Goal: Transaction & Acquisition: Purchase product/service

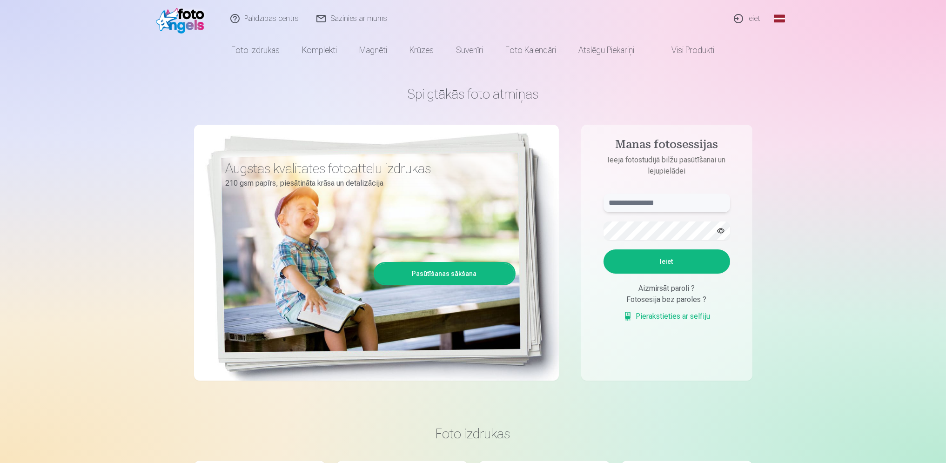
click at [630, 205] on input "text" at bounding box center [666, 202] width 127 height 19
click at [674, 250] on button "Ieiet" at bounding box center [666, 261] width 127 height 24
click at [630, 202] on input "**********" at bounding box center [666, 202] width 127 height 19
type input "**********"
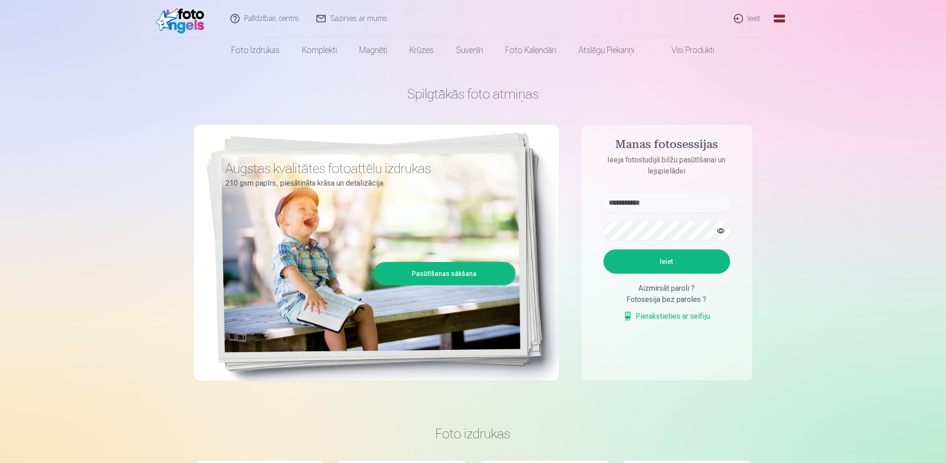
click at [690, 258] on button "Ieiet" at bounding box center [666, 261] width 127 height 24
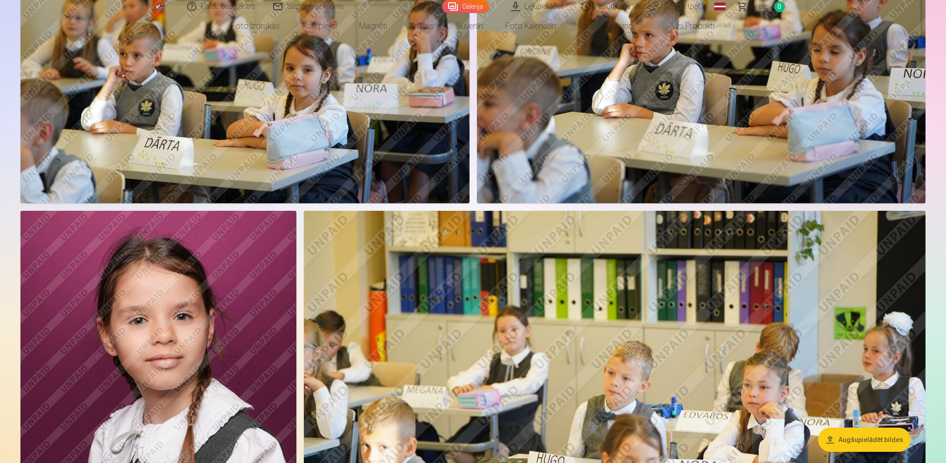
scroll to position [1262, 0]
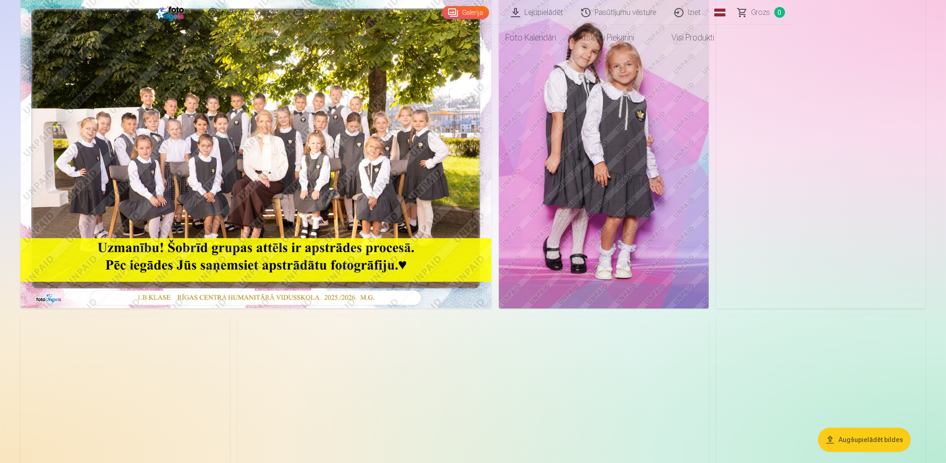
scroll to position [0, 0]
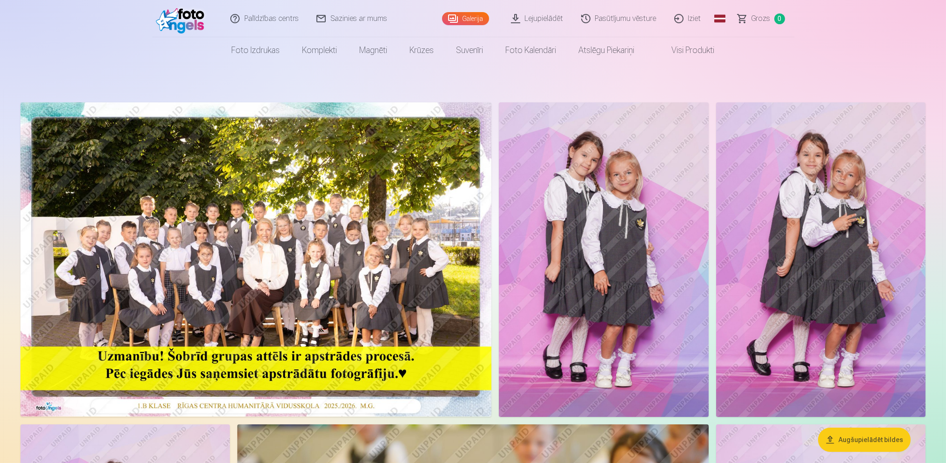
click at [682, 51] on link "Visi produkti" at bounding box center [686, 50] width 80 height 26
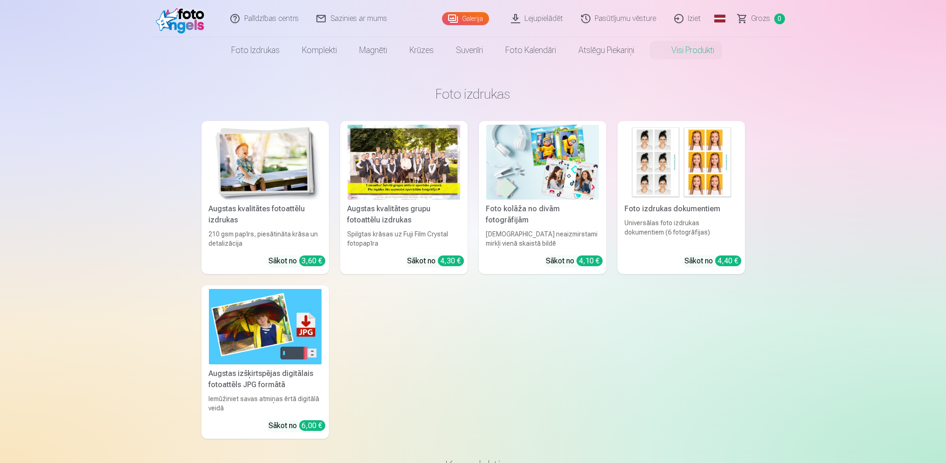
click at [552, 172] on img at bounding box center [542, 162] width 113 height 75
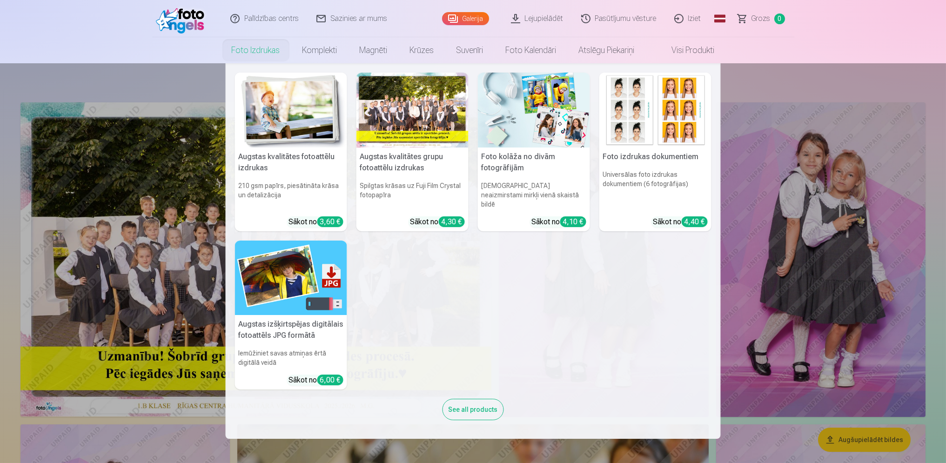
click at [317, 137] on img at bounding box center [291, 110] width 112 height 75
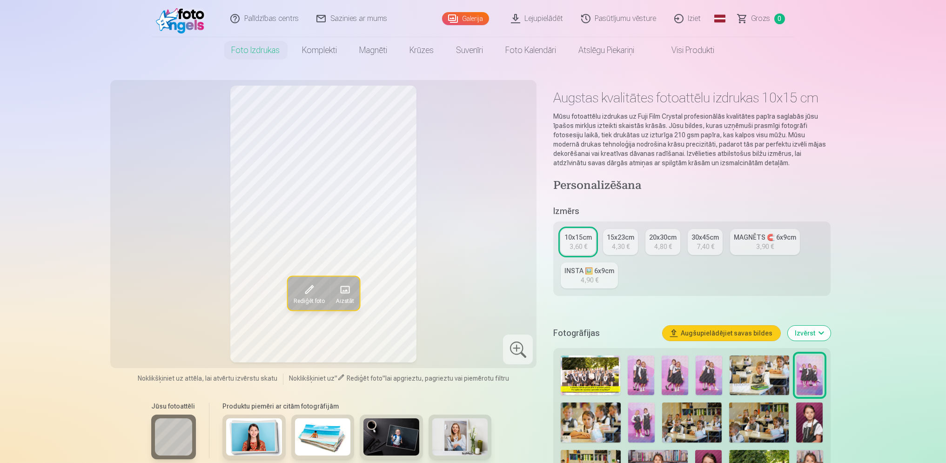
click at [577, 364] on img at bounding box center [590, 375] width 60 height 40
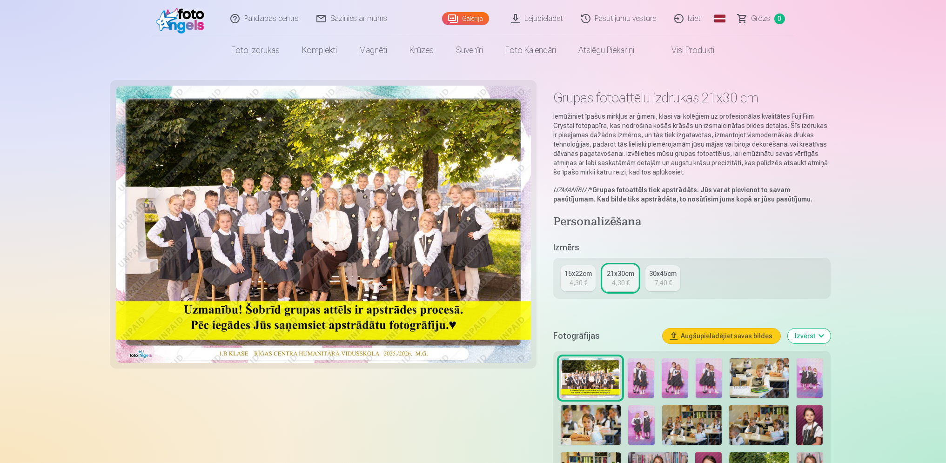
click at [587, 275] on div "15x22cm" at bounding box center [577, 273] width 27 height 9
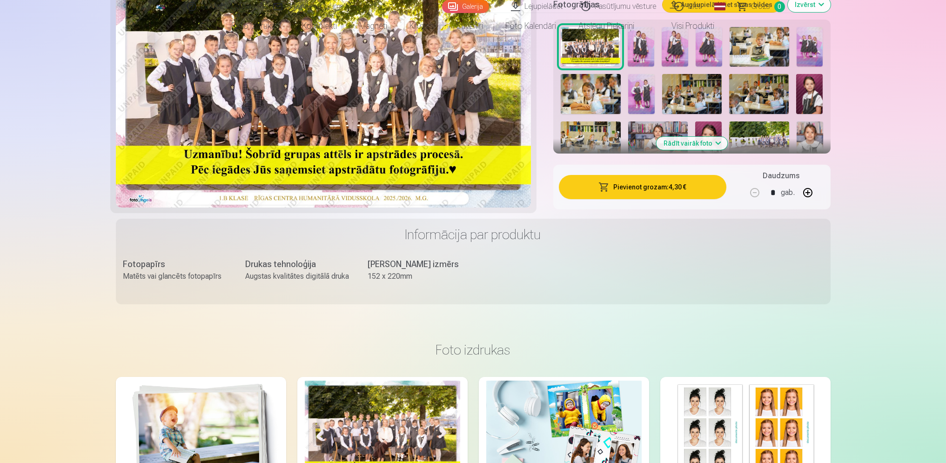
scroll to position [310, 0]
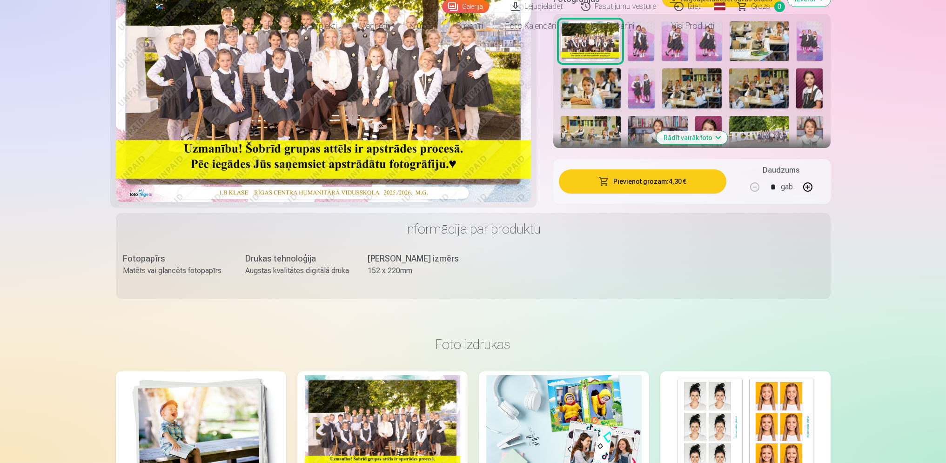
click at [672, 187] on button "Pievienot grozam : 4,30 €" at bounding box center [642, 181] width 167 height 24
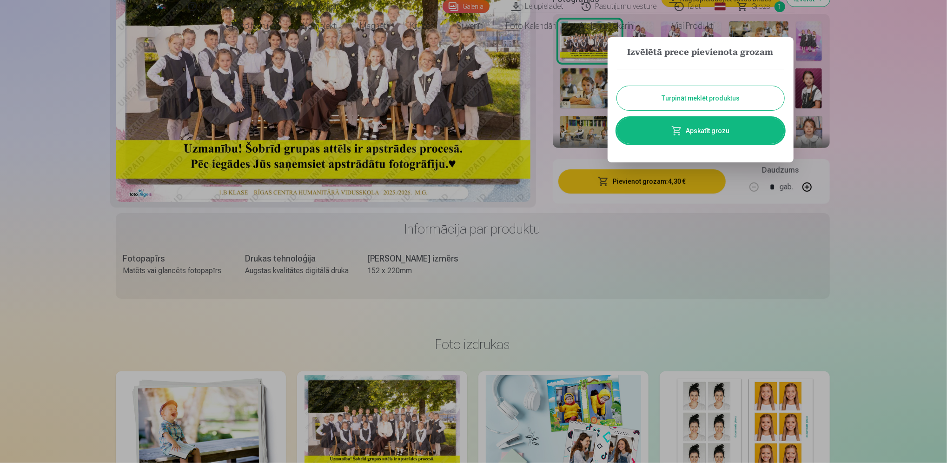
click at [718, 101] on button "Turpināt meklēt produktus" at bounding box center [700, 98] width 167 height 24
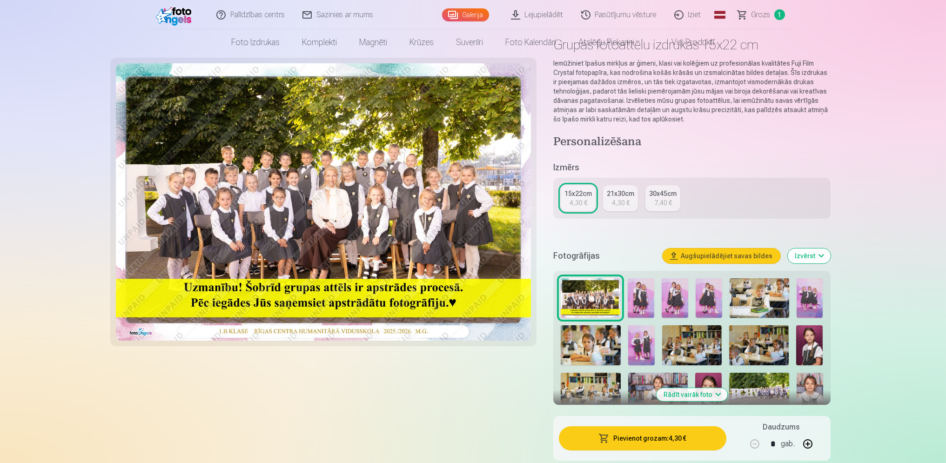
scroll to position [0, 0]
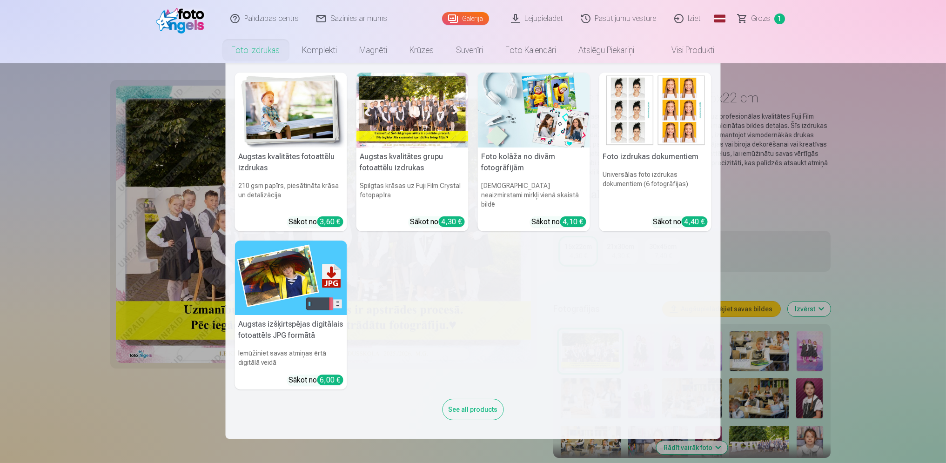
click at [250, 46] on link "Foto izdrukas" at bounding box center [255, 50] width 71 height 26
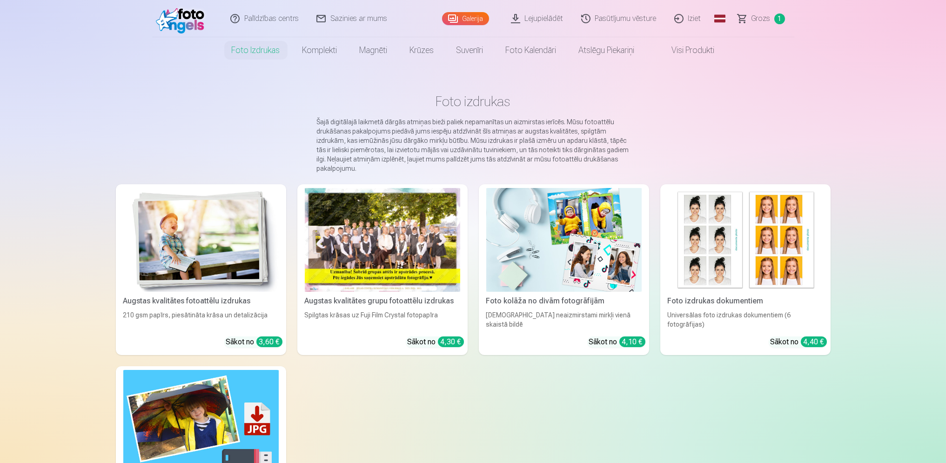
click at [237, 255] on img at bounding box center [200, 240] width 155 height 104
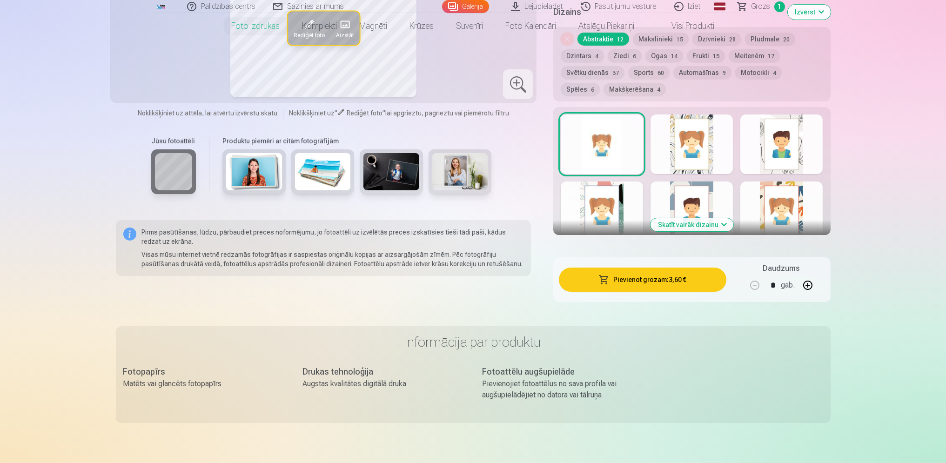
scroll to position [620, 0]
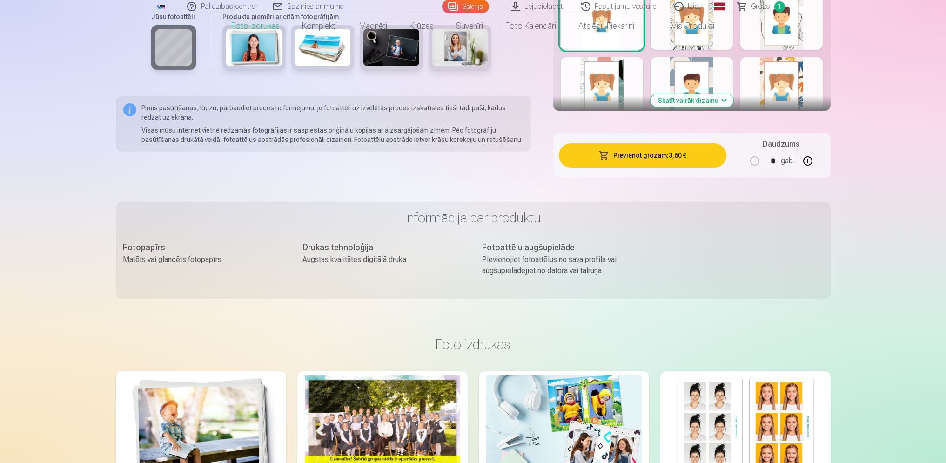
click at [704, 99] on button "Skatīt vairāk dizainu" at bounding box center [691, 100] width 83 height 13
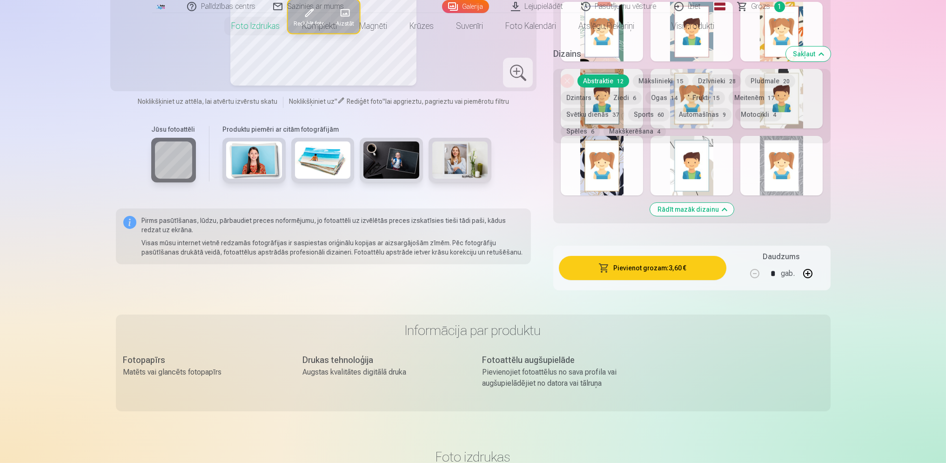
scroll to position [682, 0]
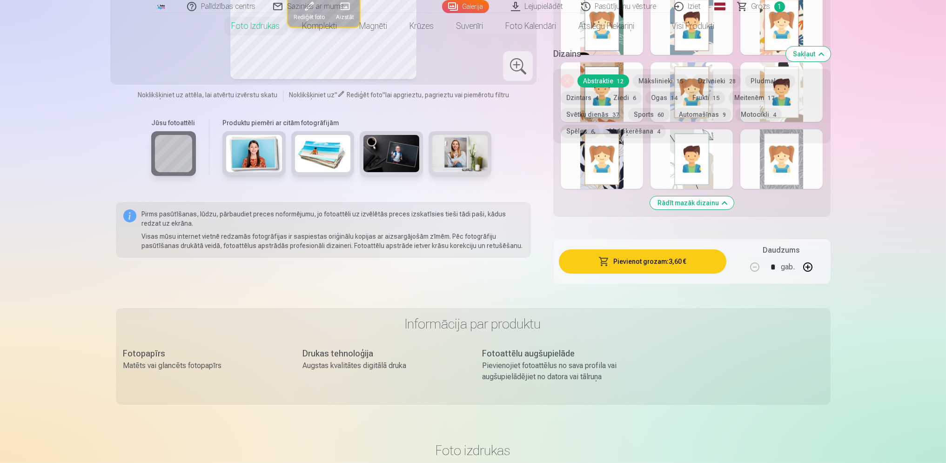
click at [322, 145] on img at bounding box center [323, 153] width 56 height 37
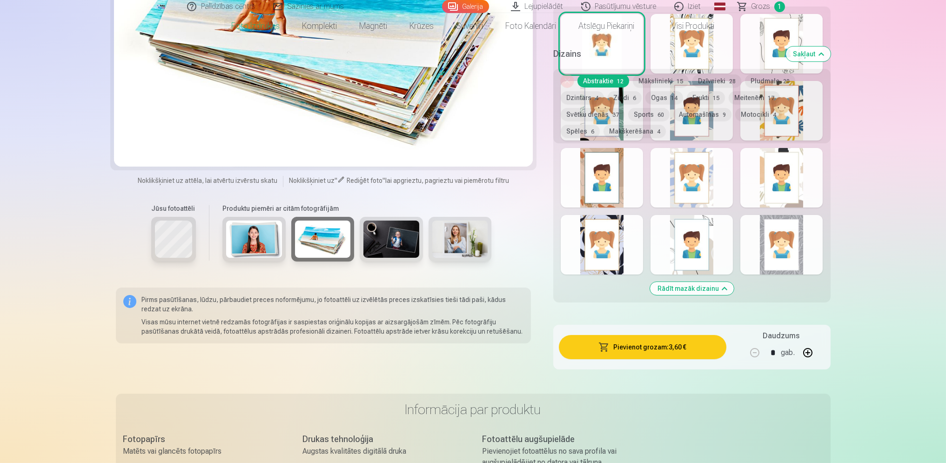
scroll to position [496, 0]
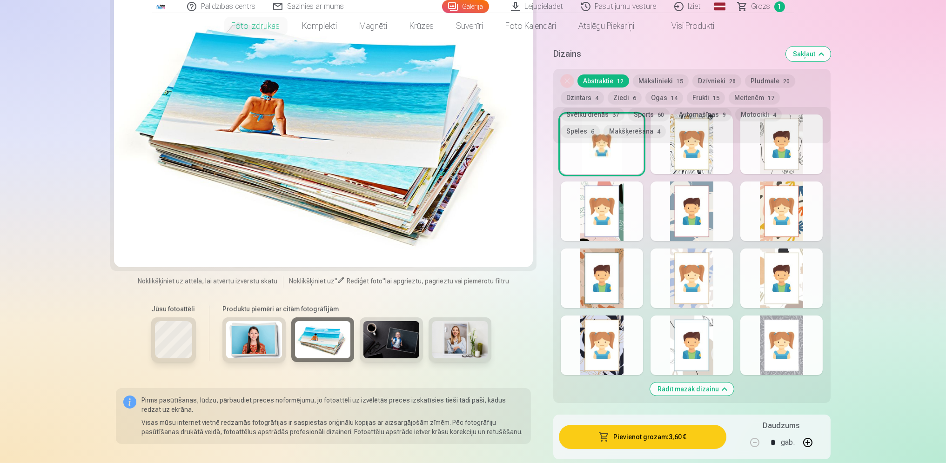
click at [267, 329] on img at bounding box center [254, 339] width 56 height 37
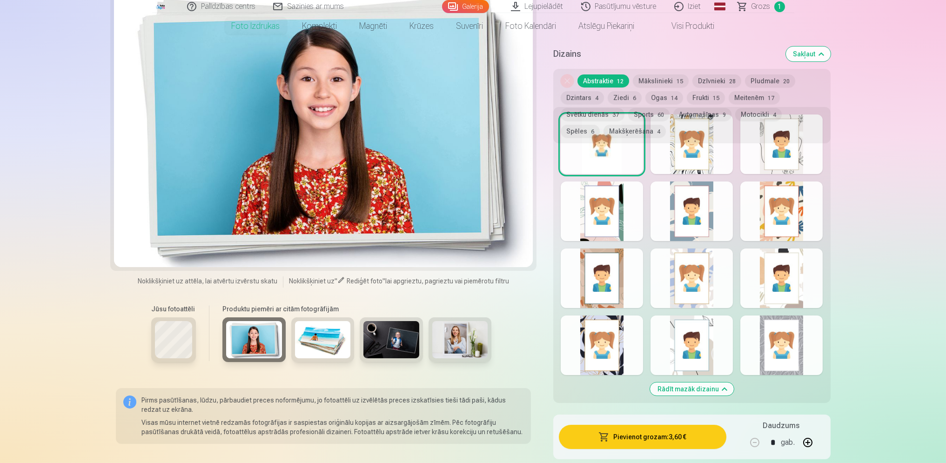
click at [408, 345] on img at bounding box center [391, 339] width 56 height 37
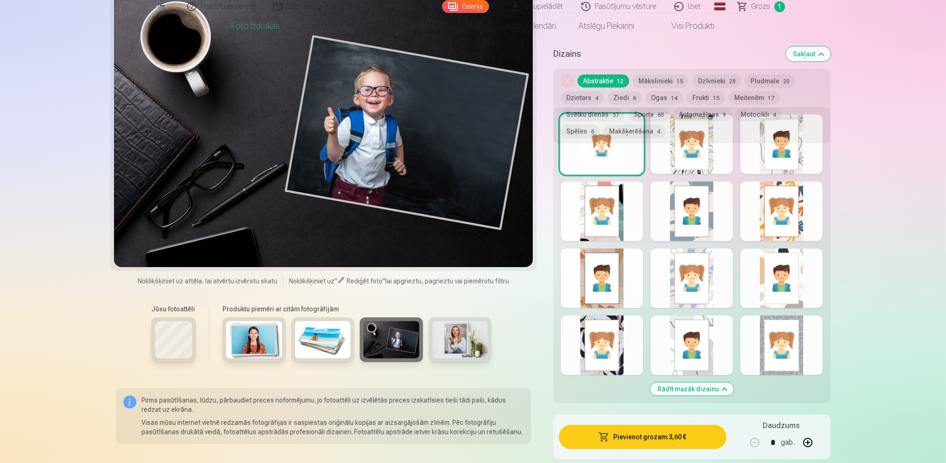
click at [435, 347] on img at bounding box center [460, 339] width 56 height 37
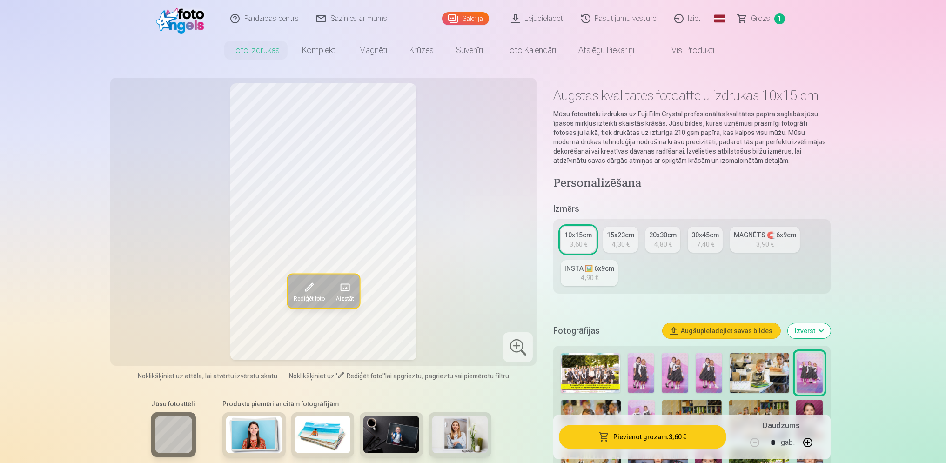
scroll to position [0, 0]
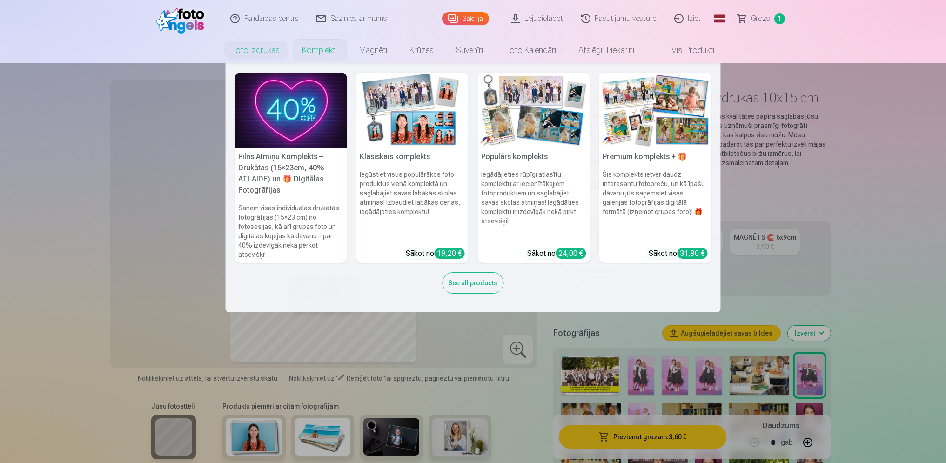
click at [332, 47] on link "Komplekti" at bounding box center [319, 50] width 57 height 26
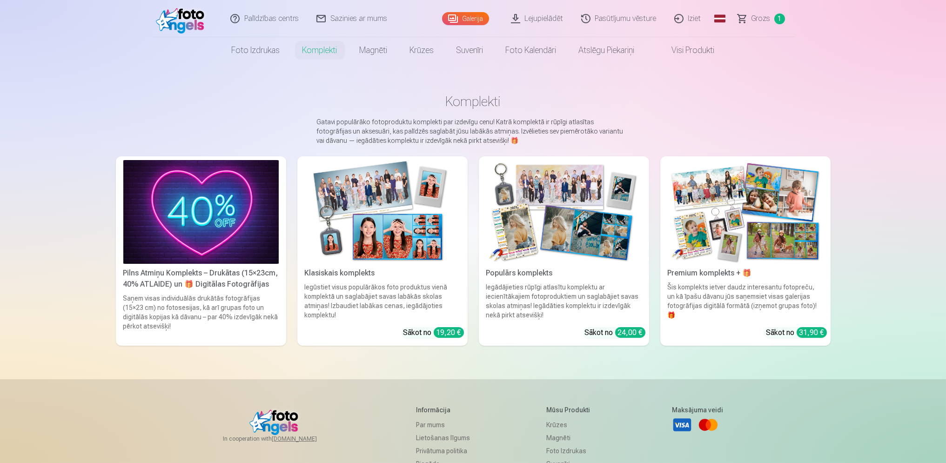
click at [240, 193] on img at bounding box center [200, 212] width 155 height 104
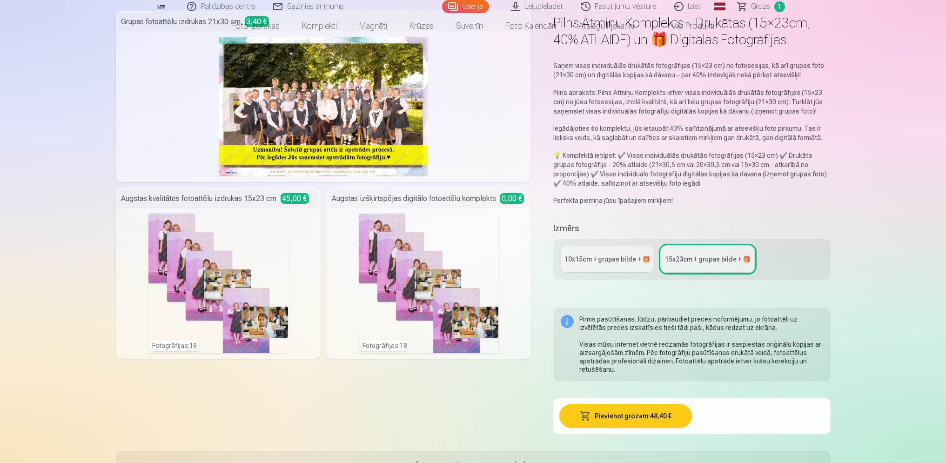
scroll to position [124, 0]
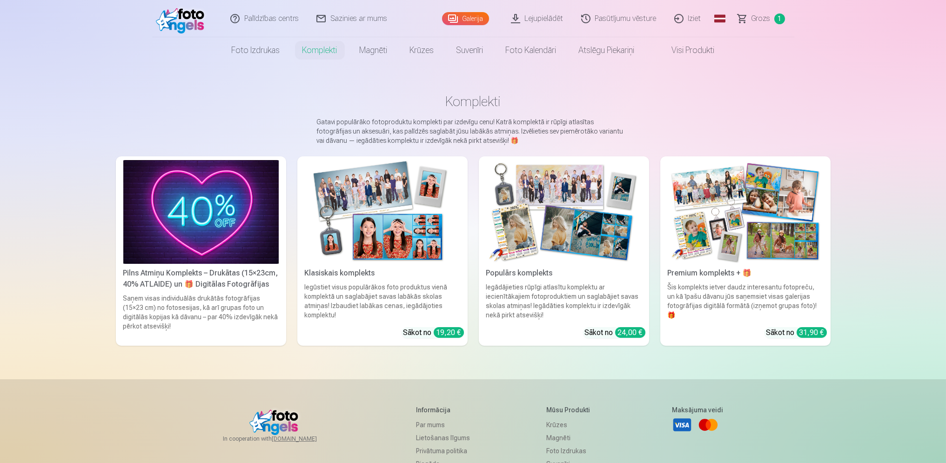
click at [406, 208] on img at bounding box center [382, 212] width 155 height 104
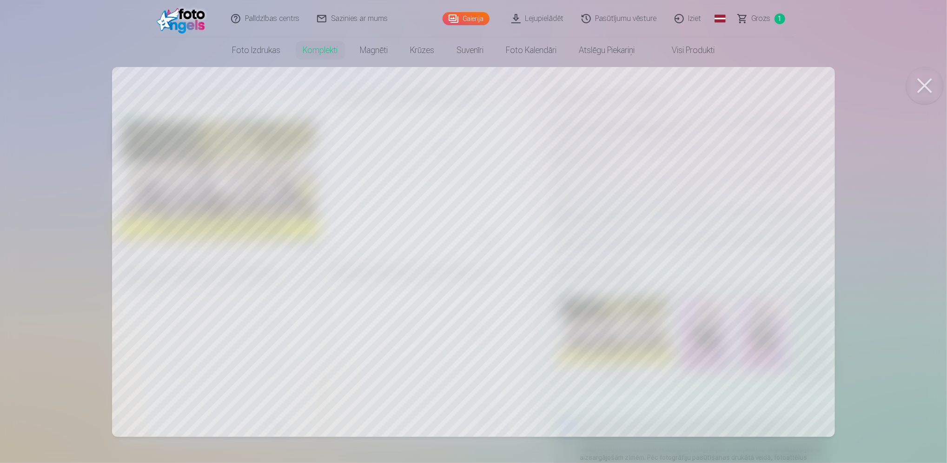
click at [925, 96] on button at bounding box center [925, 85] width 37 height 37
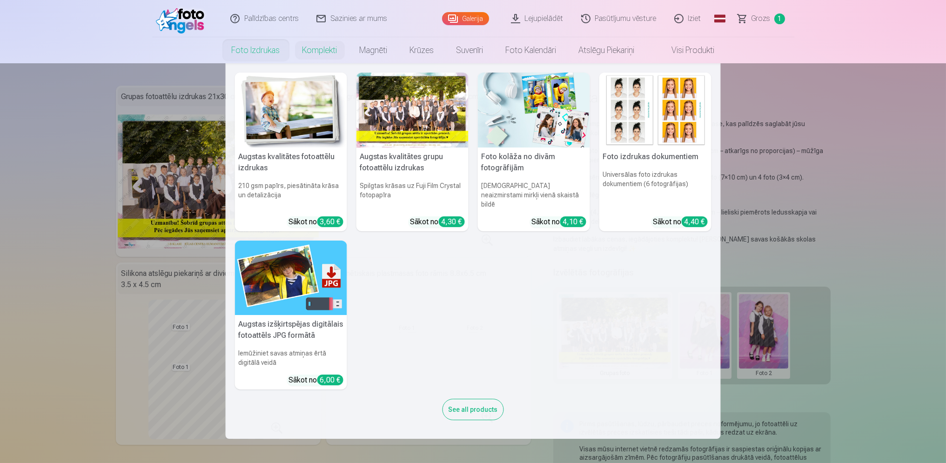
click at [459, 406] on div "See all products" at bounding box center [472, 409] width 61 height 21
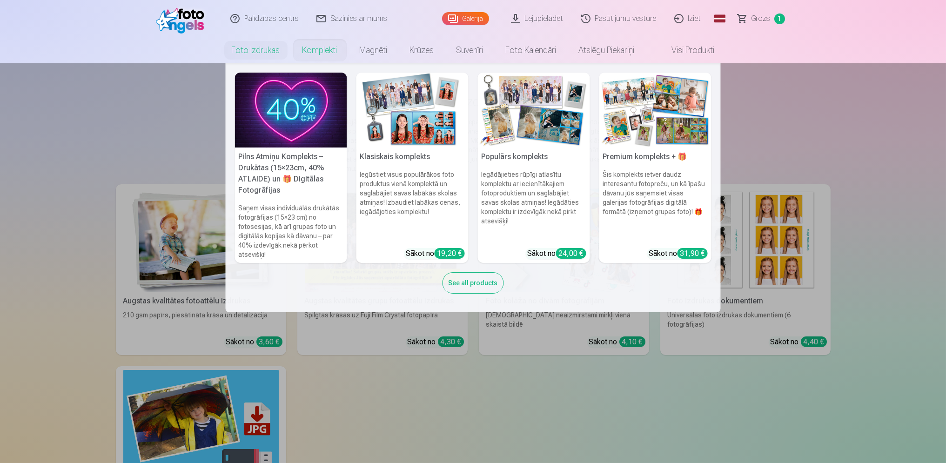
click at [324, 53] on link "Komplekti" at bounding box center [319, 50] width 57 height 26
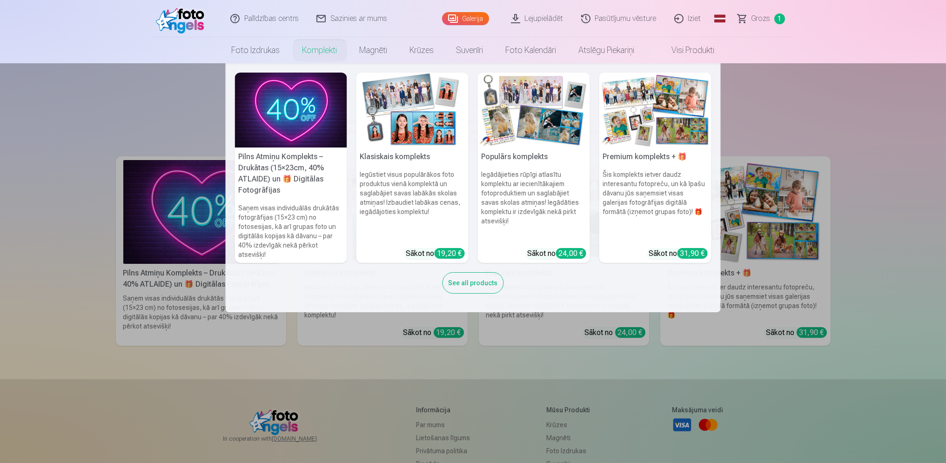
click at [451, 288] on div "See all products" at bounding box center [472, 282] width 61 height 21
click at [452, 287] on div "See all products" at bounding box center [472, 282] width 61 height 21
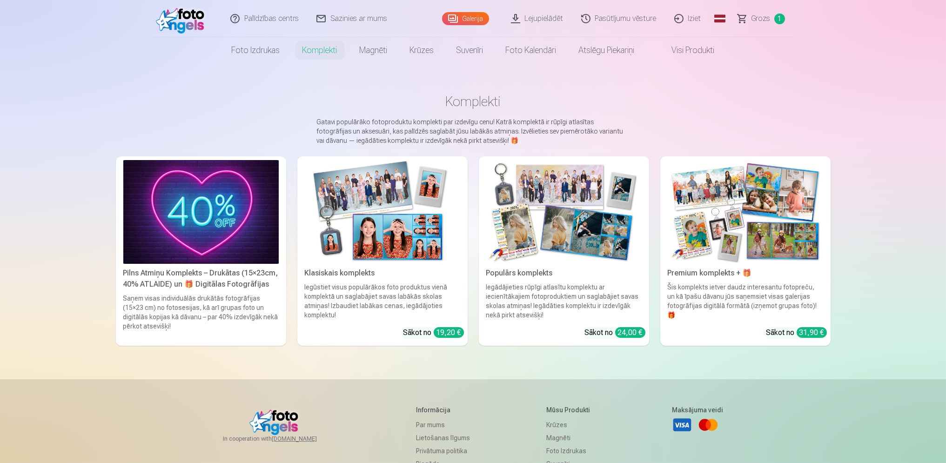
click at [681, 52] on link "Visi produkti" at bounding box center [686, 50] width 80 height 26
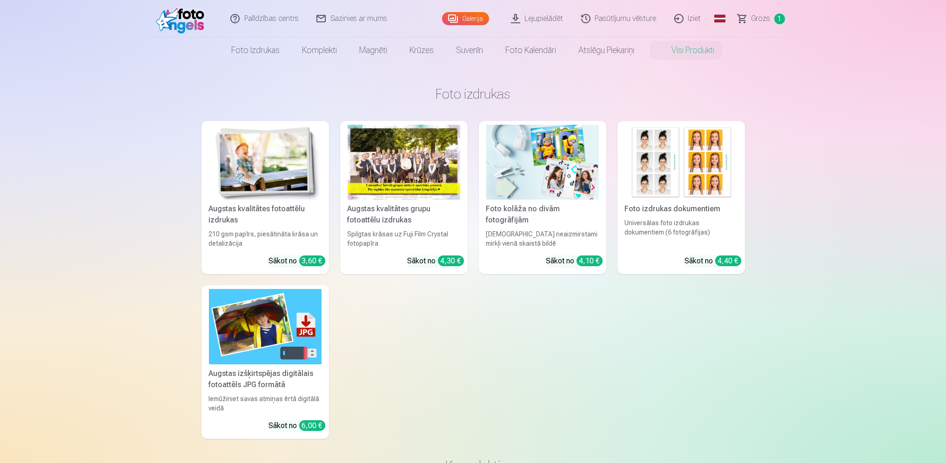
click at [475, 23] on link "Galerija" at bounding box center [465, 18] width 47 height 13
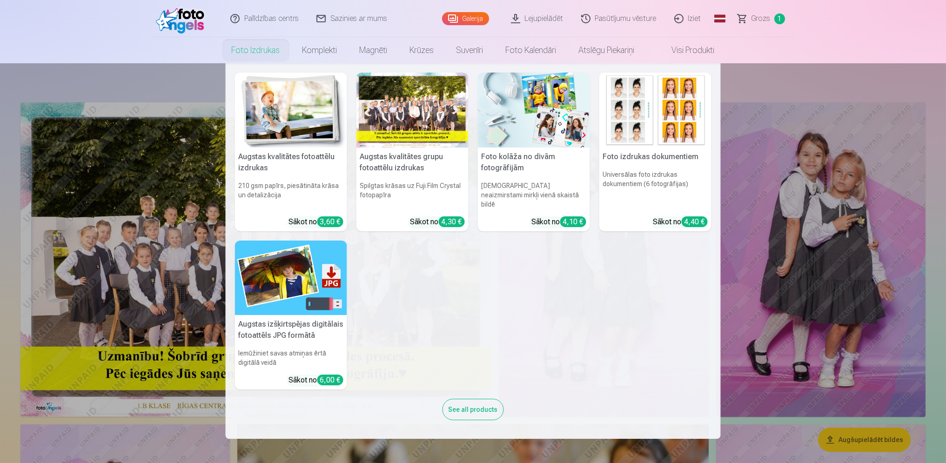
click at [283, 150] on h5 "Augstas kvalitātes fotoattēlu izdrukas" at bounding box center [291, 162] width 112 height 30
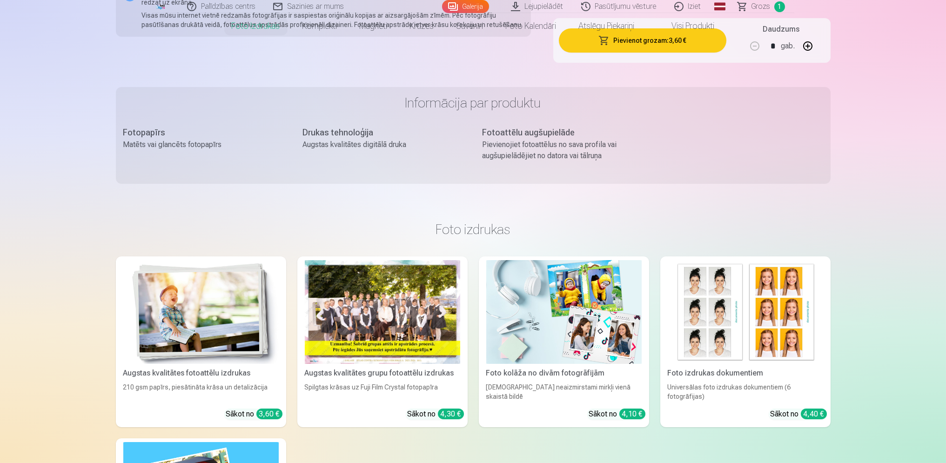
scroll to position [806, 0]
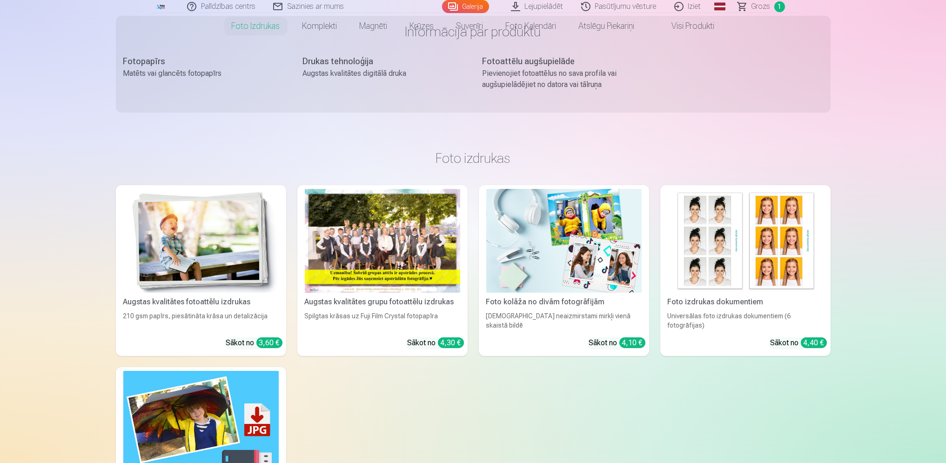
click at [490, 243] on img at bounding box center [563, 241] width 155 height 104
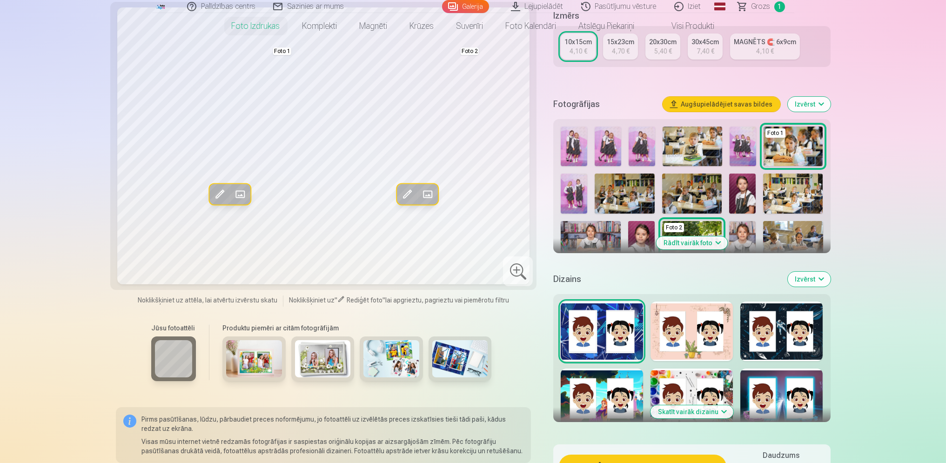
scroll to position [248, 0]
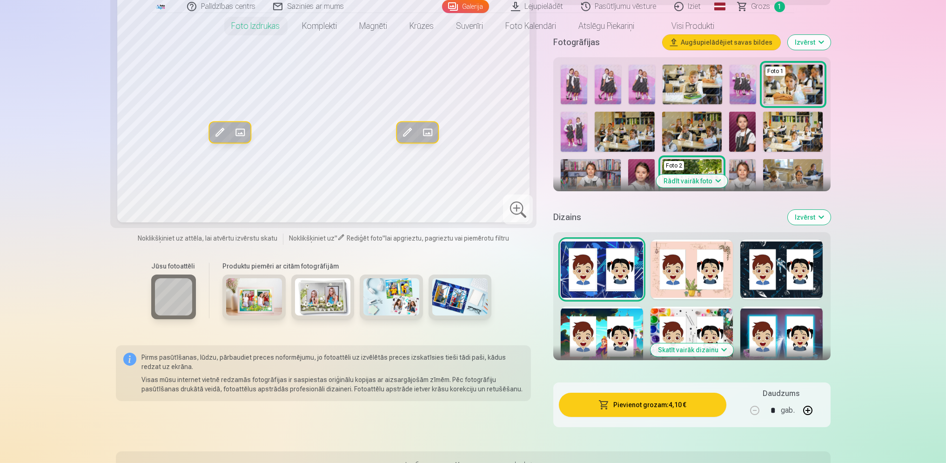
click at [801, 220] on button "Izvērst" at bounding box center [808, 217] width 43 height 15
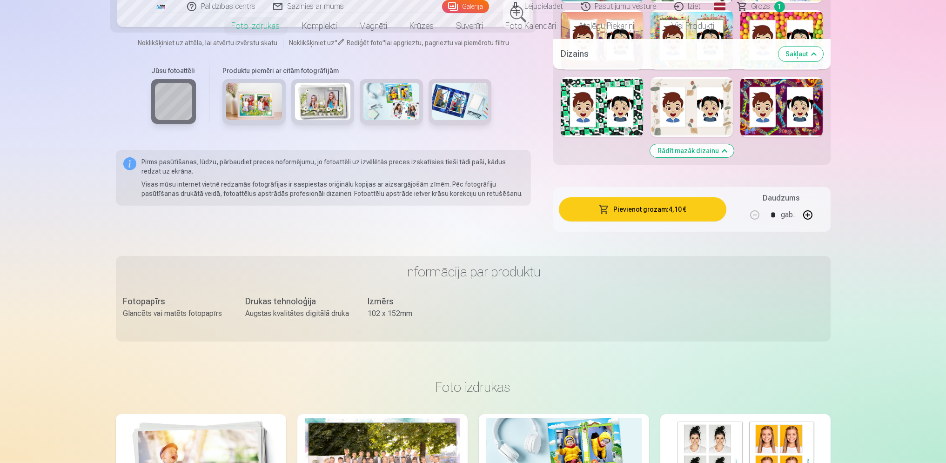
scroll to position [868, 0]
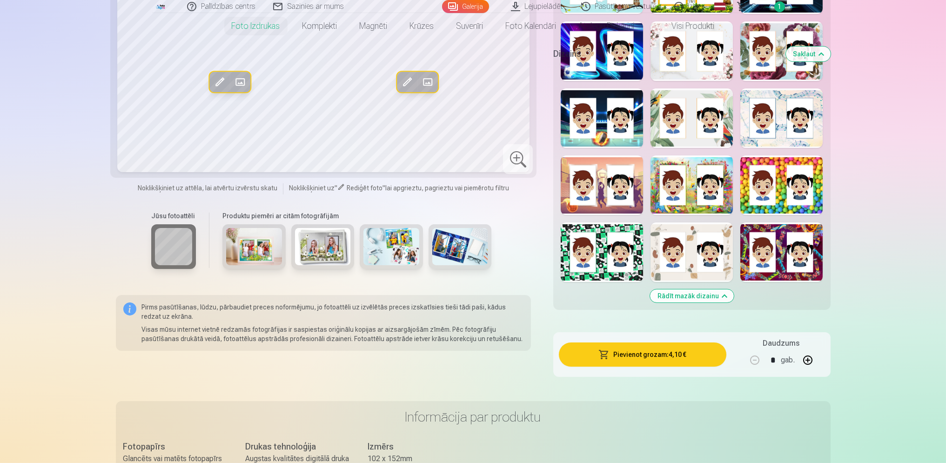
click at [701, 291] on button "Rādīt mazāk dizainu" at bounding box center [692, 295] width 84 height 13
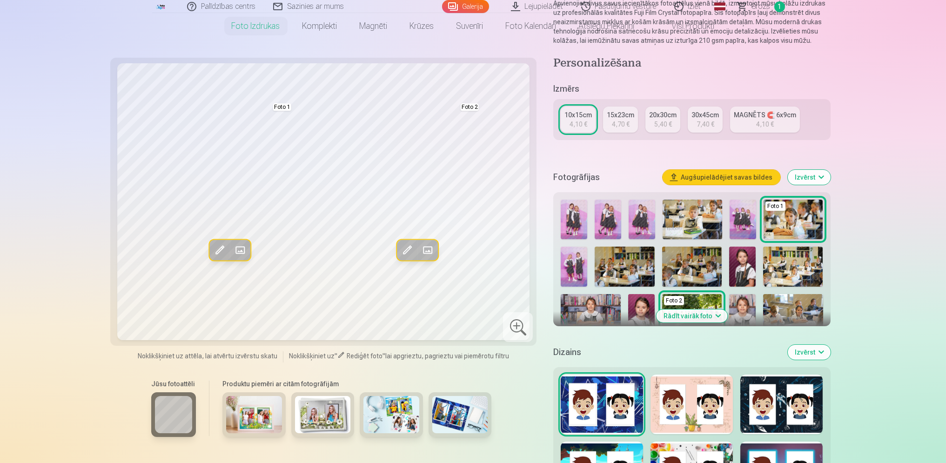
scroll to position [0, 0]
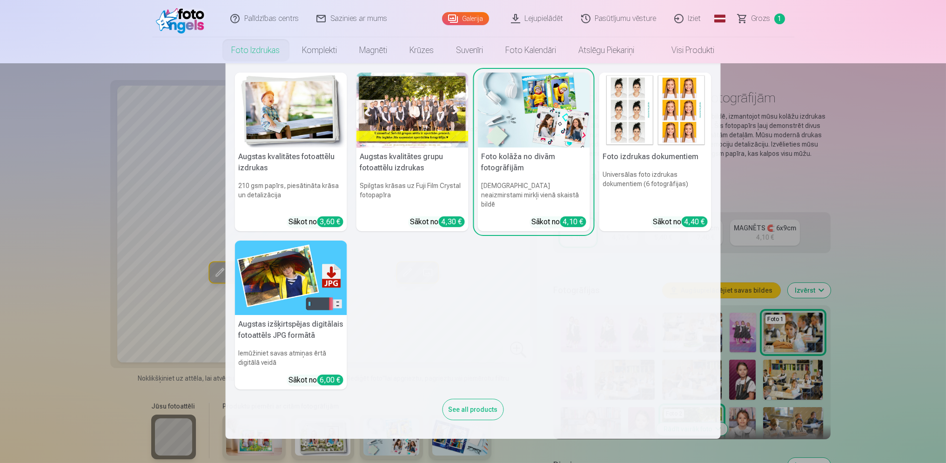
click at [375, 108] on div at bounding box center [412, 110] width 112 height 75
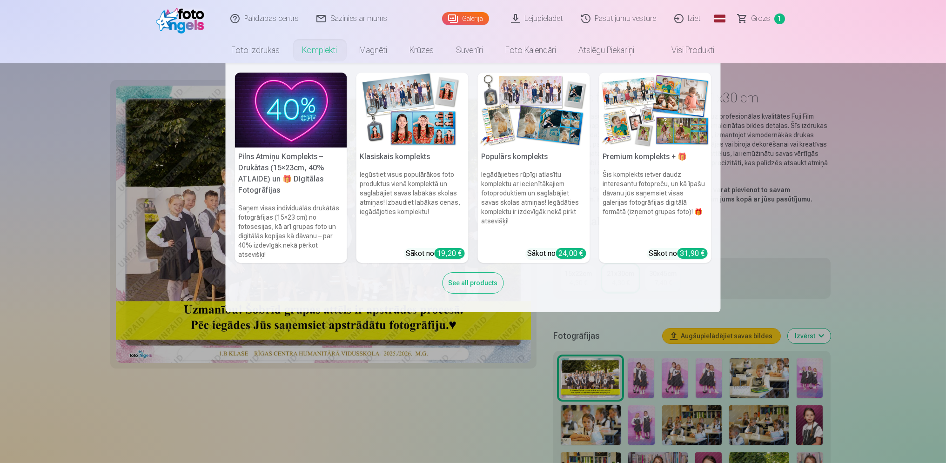
click at [398, 104] on img at bounding box center [412, 110] width 112 height 75
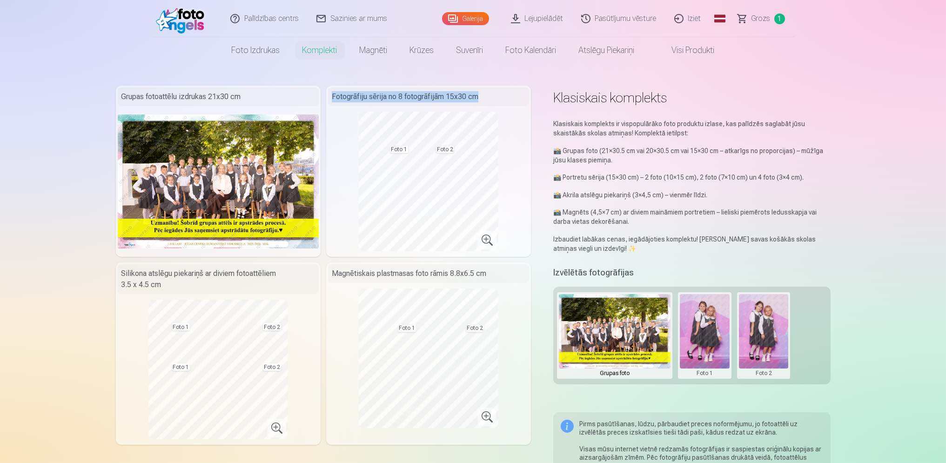
drag, startPoint x: 331, startPoint y: 96, endPoint x: 482, endPoint y: 99, distance: 151.7
click at [482, 99] on div "Fotogrāfiju sērija no 8 fotogrāfijām 15x30 cm" at bounding box center [428, 96] width 201 height 19
copy div "Fotogrāfiju sērija no 8 fotogrāfijām 15x30 cm"
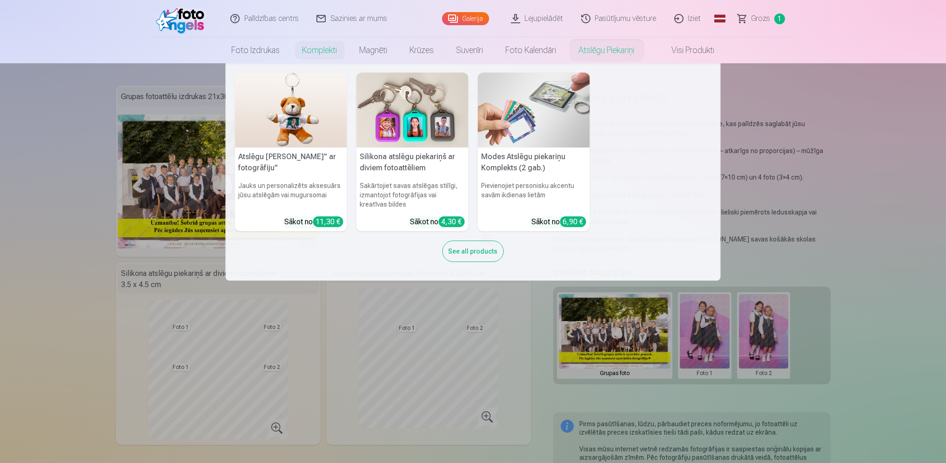
click at [796, 123] on nav "Atslēgu piekariņš Lācītis" ar fotogrāfiju" Jauks un personalizēts aksesuārs jūs…" at bounding box center [473, 171] width 946 height 217
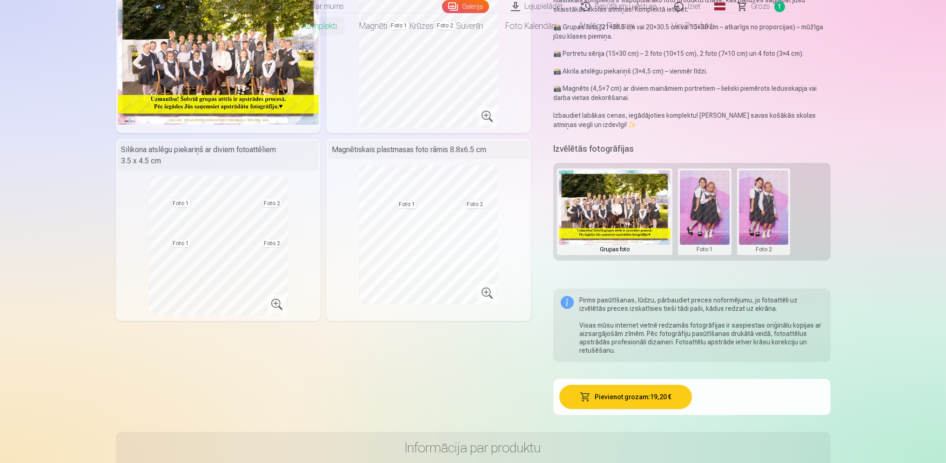
scroll to position [62, 0]
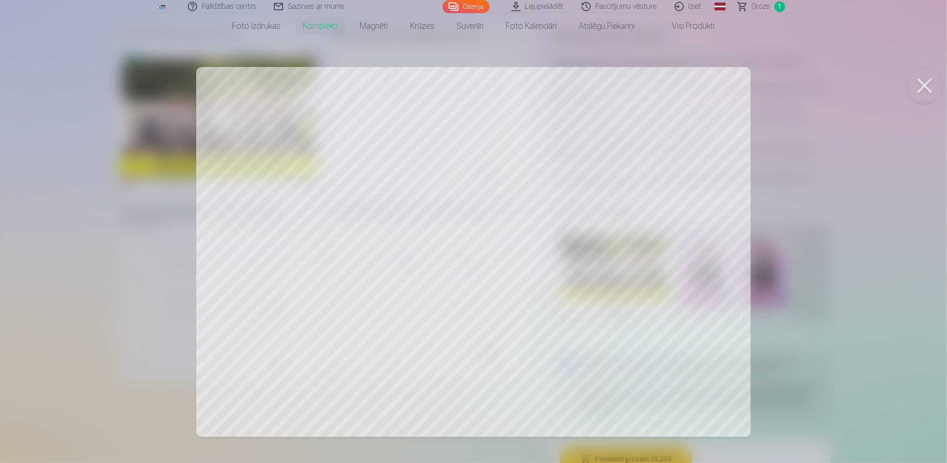
click at [939, 81] on button at bounding box center [925, 85] width 37 height 37
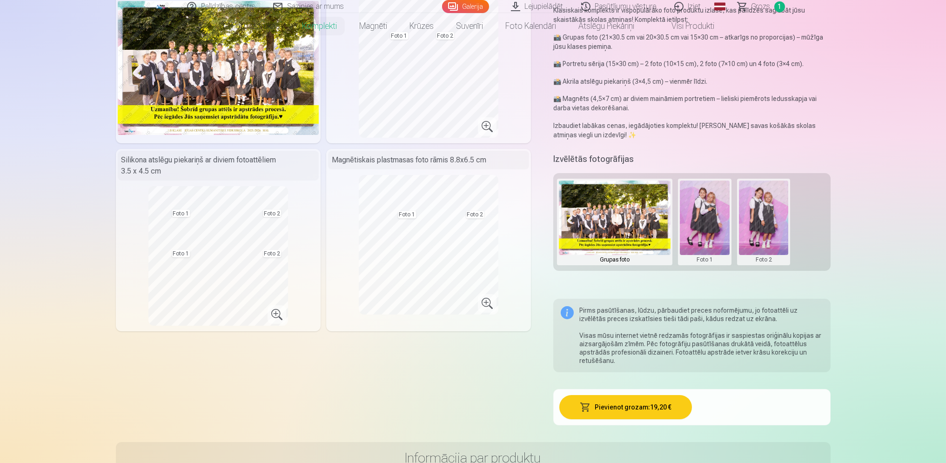
scroll to position [186, 0]
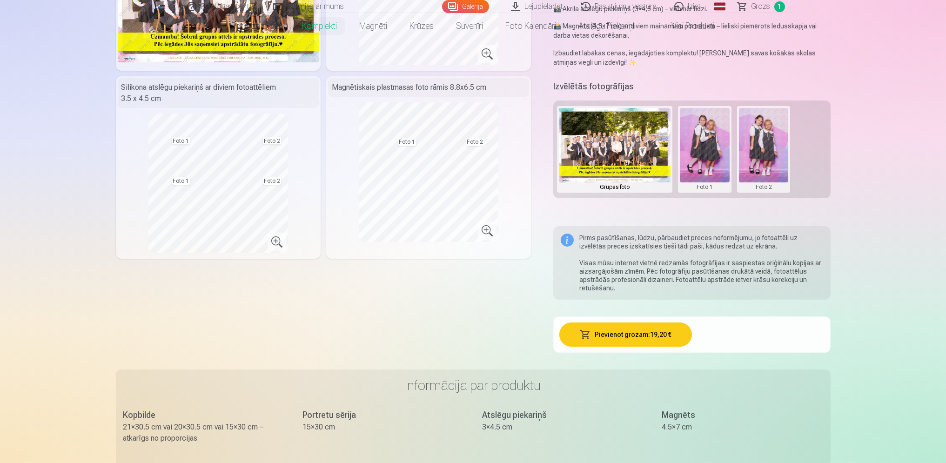
click at [722, 169] on button at bounding box center [705, 149] width 50 height 83
click at [757, 152] on div at bounding box center [473, 231] width 946 height 463
click at [720, 148] on button at bounding box center [705, 149] width 50 height 83
click at [715, 149] on button "Nomainiet foto" at bounding box center [705, 149] width 76 height 26
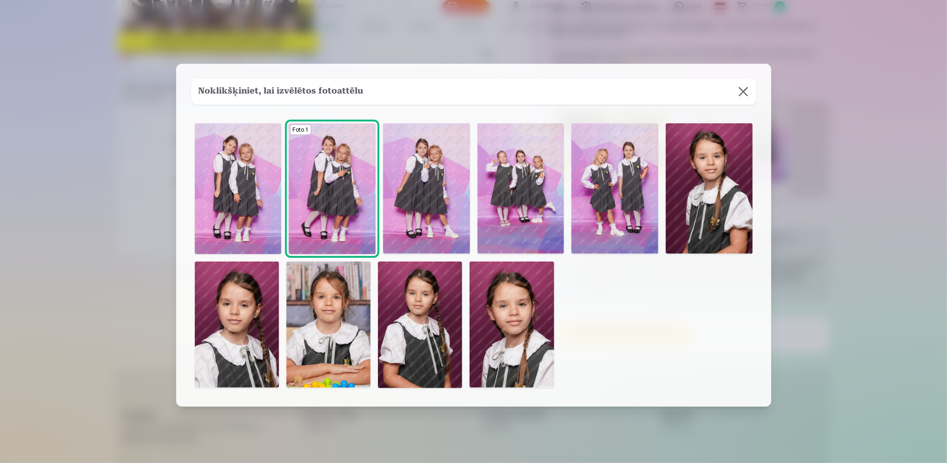
click at [456, 309] on img at bounding box center [420, 324] width 84 height 127
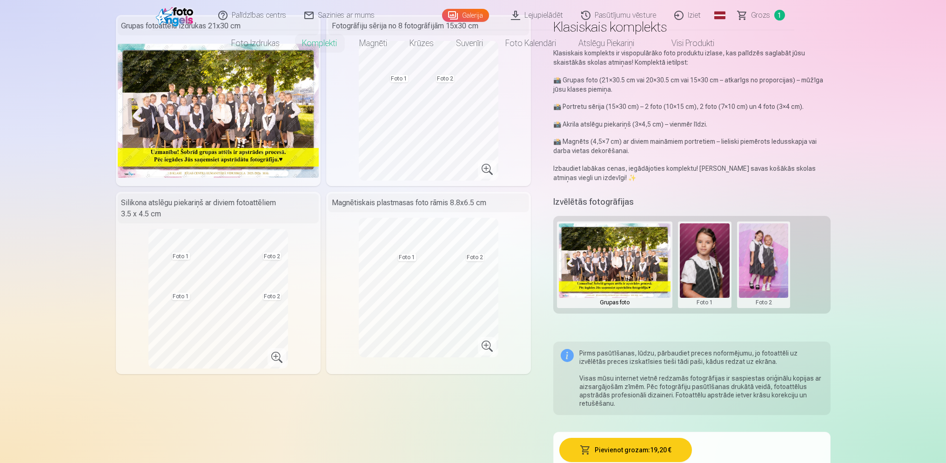
scroll to position [0, 0]
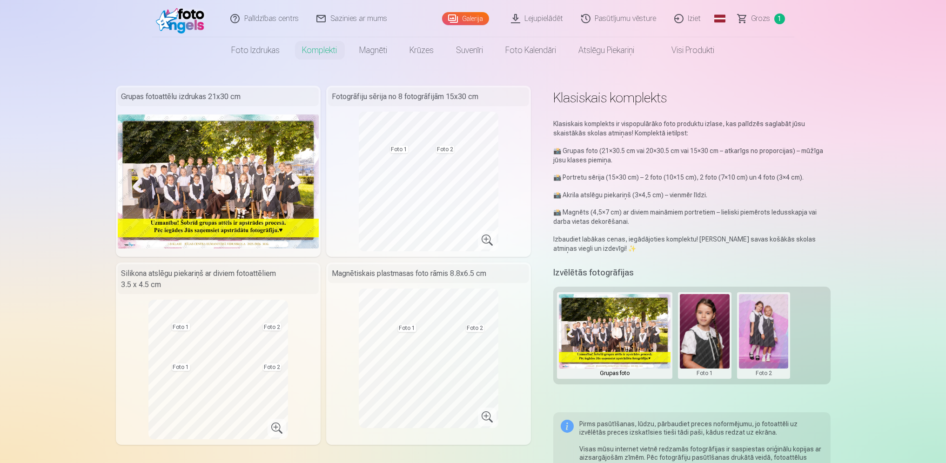
click at [612, 28] on link "Pasūtījumu vēsture" at bounding box center [619, 18] width 93 height 37
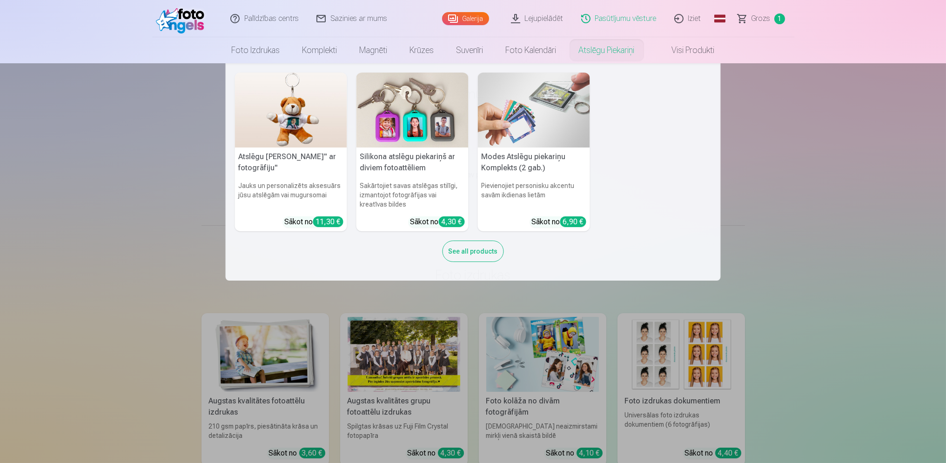
click at [749, 140] on nav "Atslēgu piekariņš Lācītis" ar fotogrāfiju" Jauks un personalizēts aksesuārs jūs…" at bounding box center [473, 171] width 946 height 217
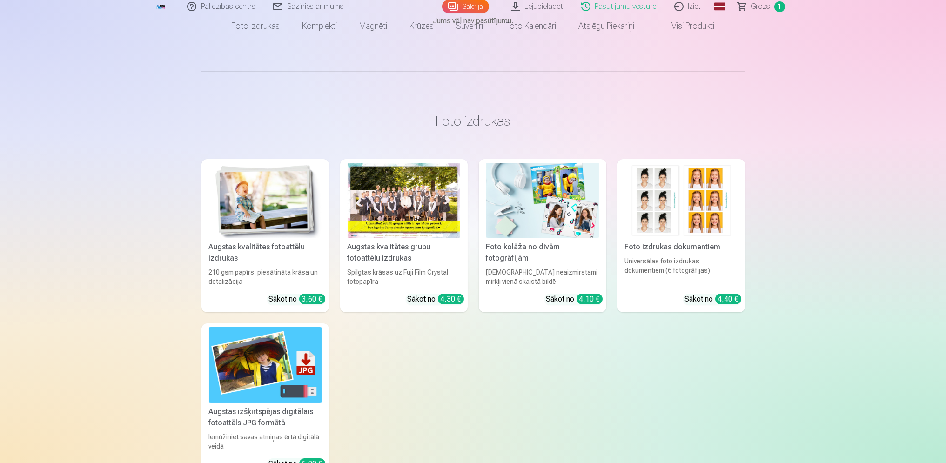
scroll to position [186, 0]
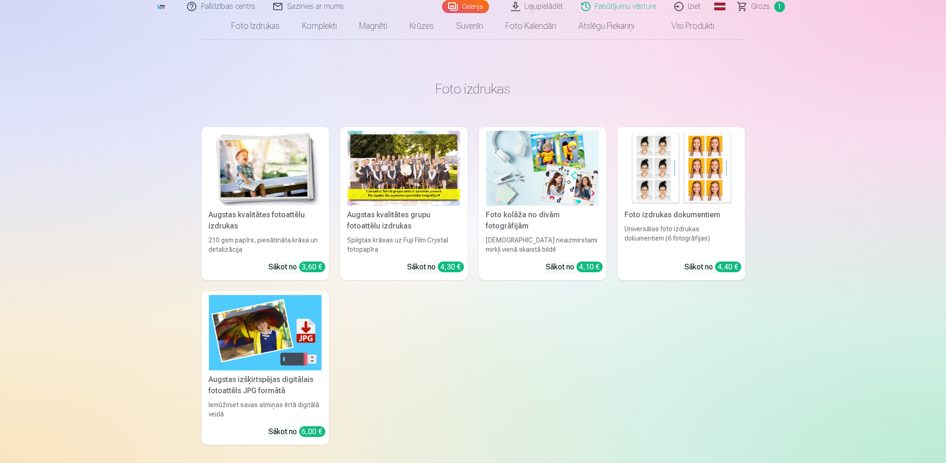
click at [724, 165] on img at bounding box center [681, 168] width 113 height 75
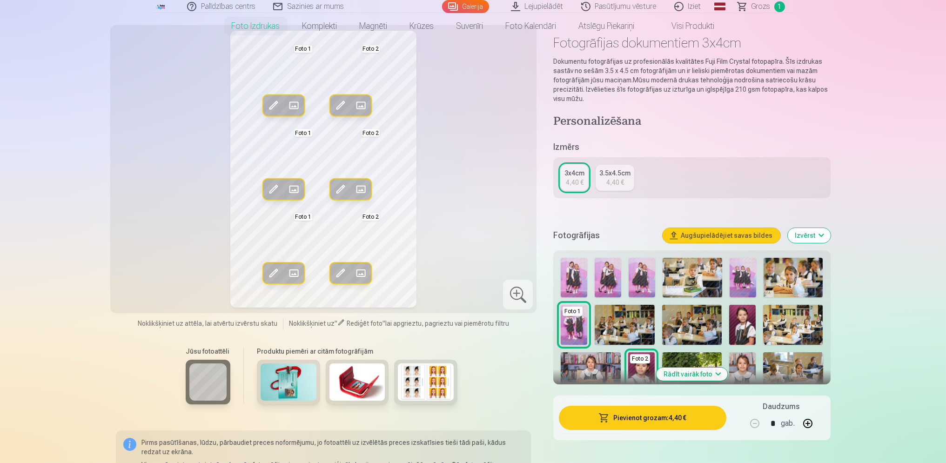
scroll to position [62, 0]
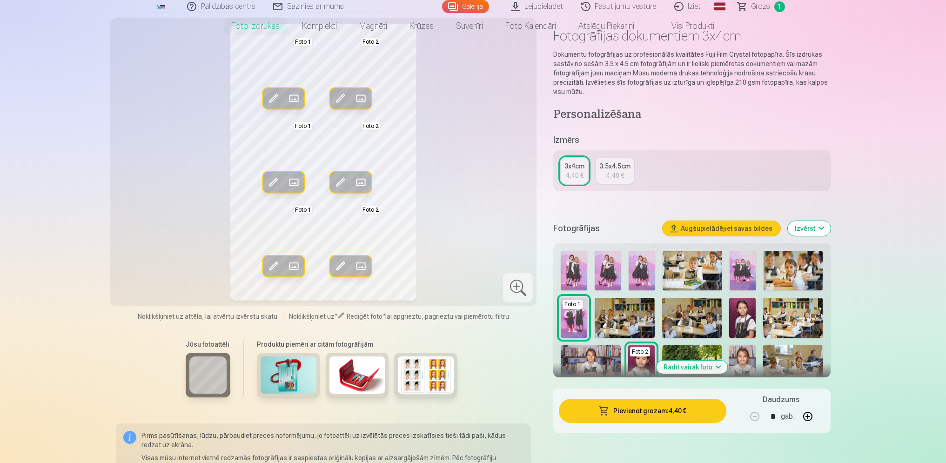
click at [627, 177] on link "3.5x4.5cm 4,40 €" at bounding box center [614, 171] width 39 height 26
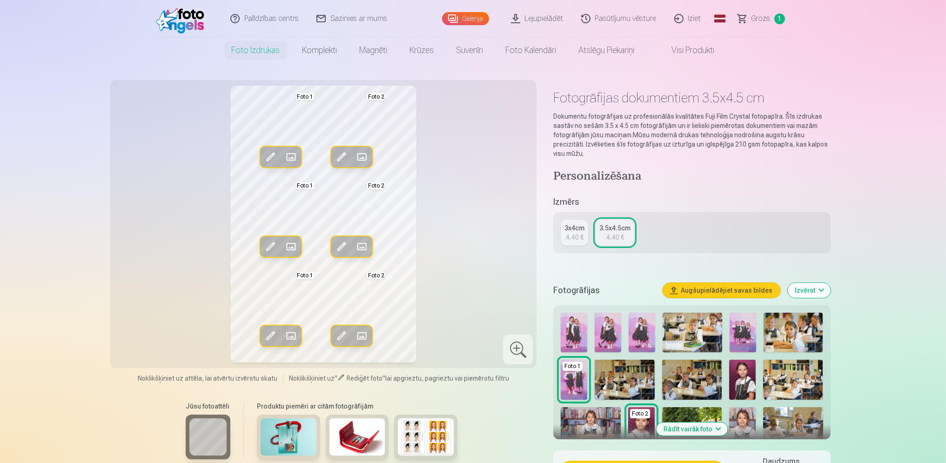
click at [744, 374] on img at bounding box center [742, 380] width 27 height 40
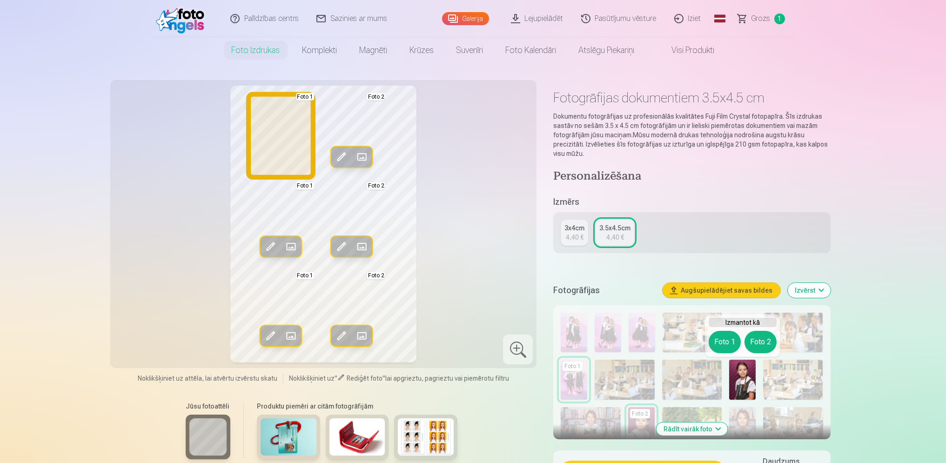
click at [725, 344] on button "Foto 1" at bounding box center [724, 342] width 32 height 22
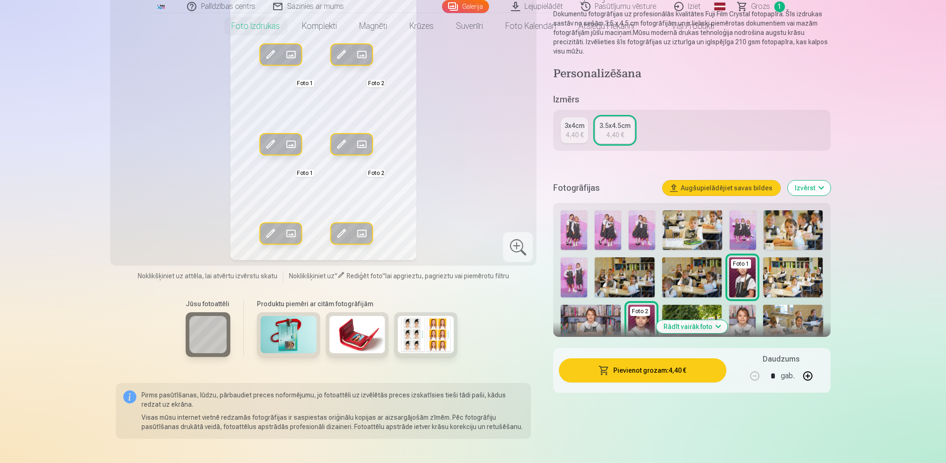
scroll to position [124, 0]
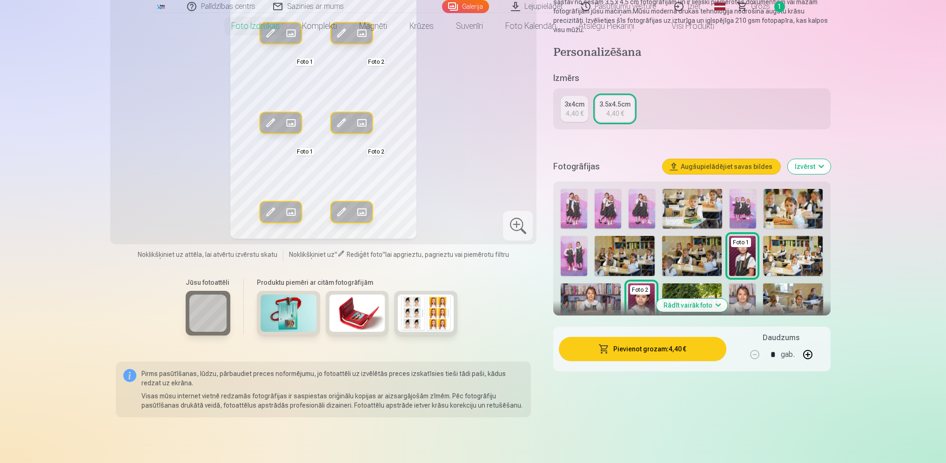
click at [694, 312] on img at bounding box center [692, 303] width 60 height 40
click at [695, 306] on button "Rādīt vairāk foto" at bounding box center [691, 305] width 71 height 13
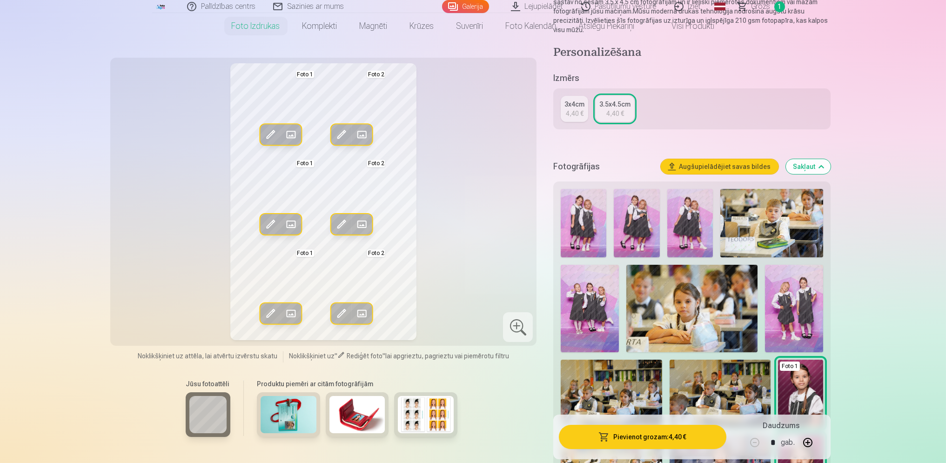
click at [711, 324] on img at bounding box center [691, 308] width 131 height 87
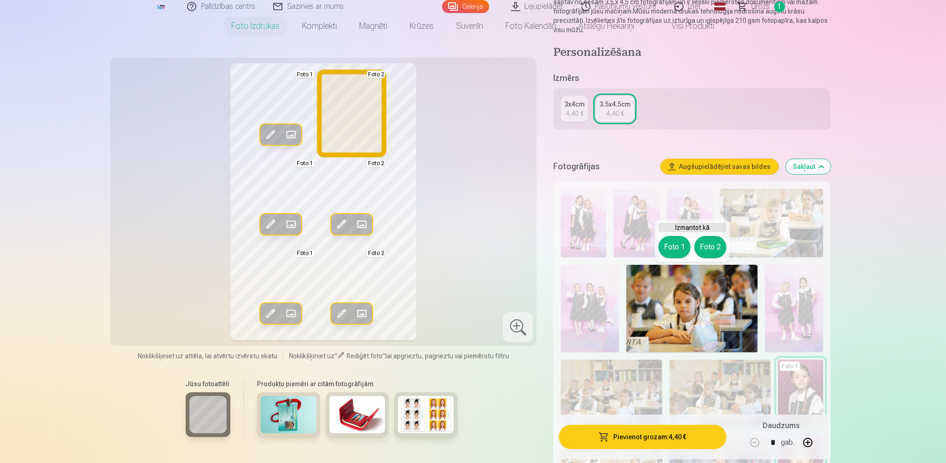
click at [721, 247] on button "Foto 2" at bounding box center [710, 247] width 32 height 22
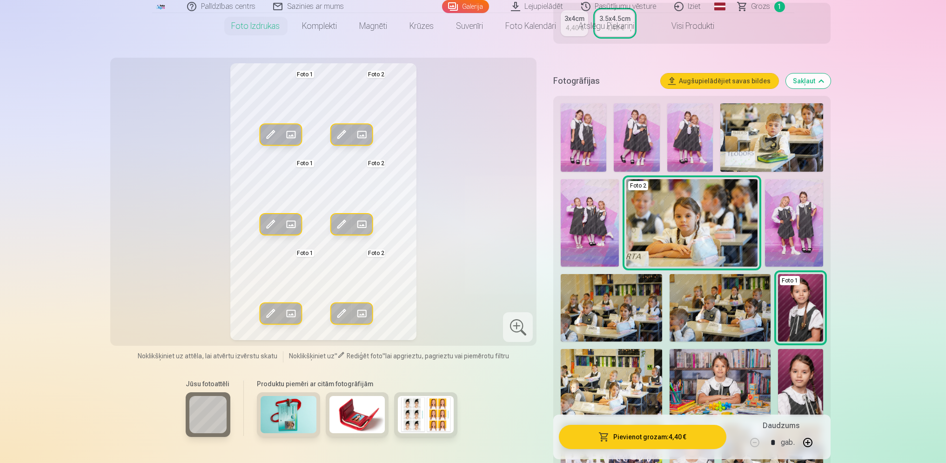
scroll to position [248, 0]
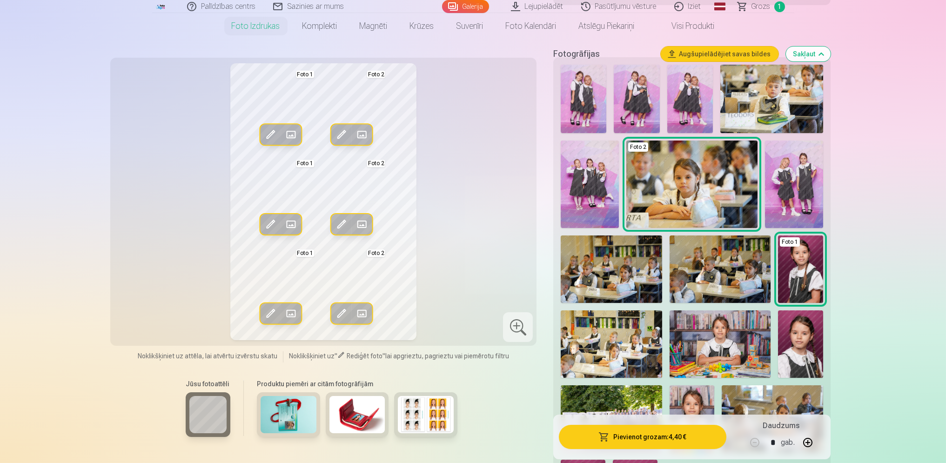
click at [743, 337] on img at bounding box center [719, 343] width 101 height 67
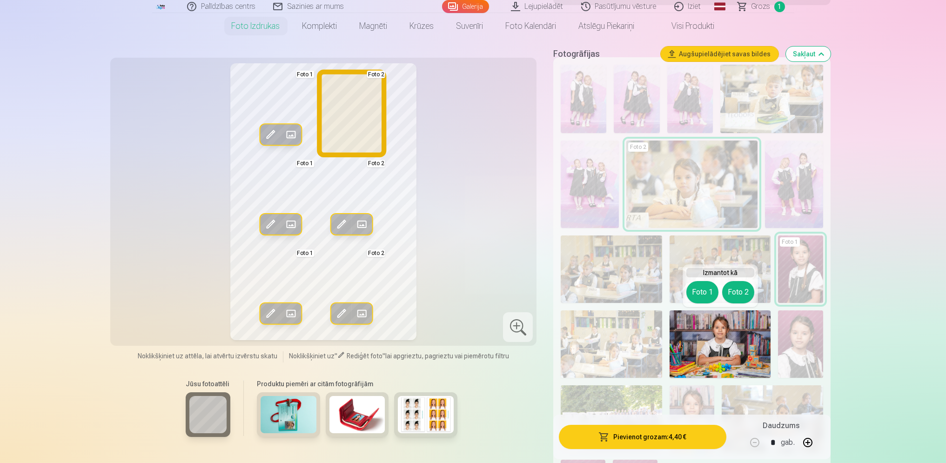
click at [734, 290] on button "Foto 2" at bounding box center [738, 292] width 32 height 22
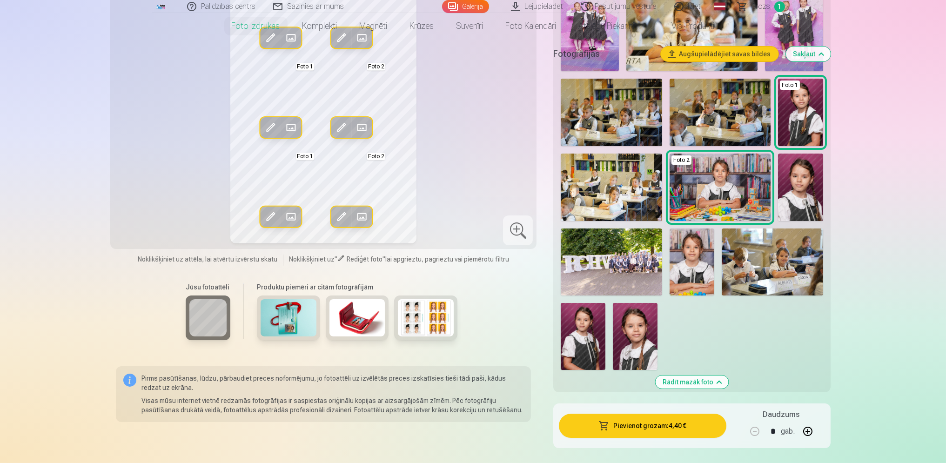
scroll to position [434, 0]
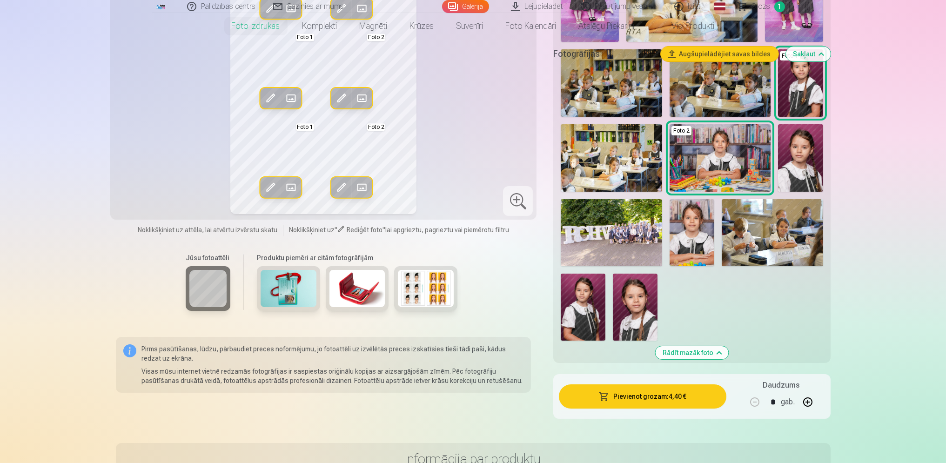
click at [686, 251] on img at bounding box center [691, 232] width 45 height 67
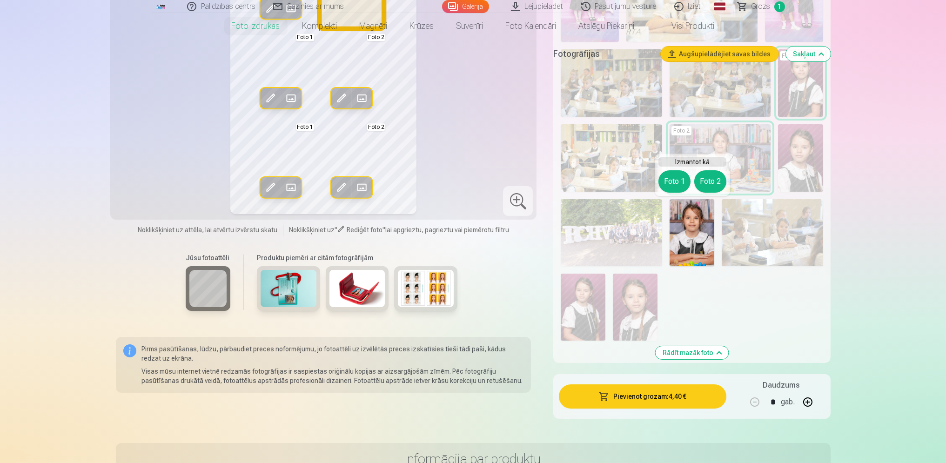
click at [704, 180] on button "Foto 2" at bounding box center [710, 181] width 32 height 22
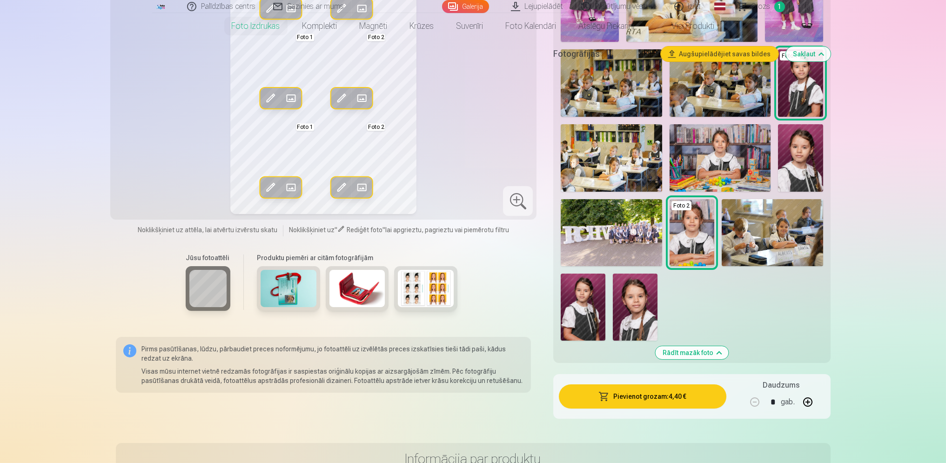
click at [631, 289] on img at bounding box center [635, 307] width 45 height 67
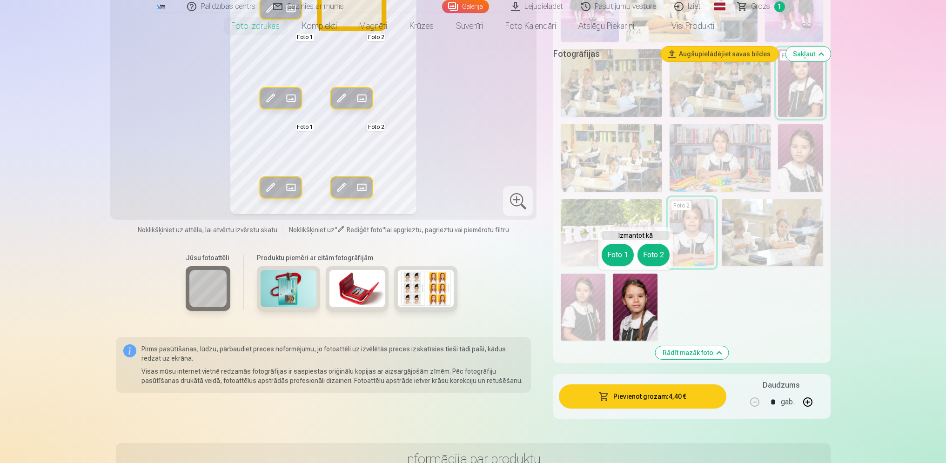
click at [649, 251] on button "Foto 2" at bounding box center [653, 255] width 32 height 22
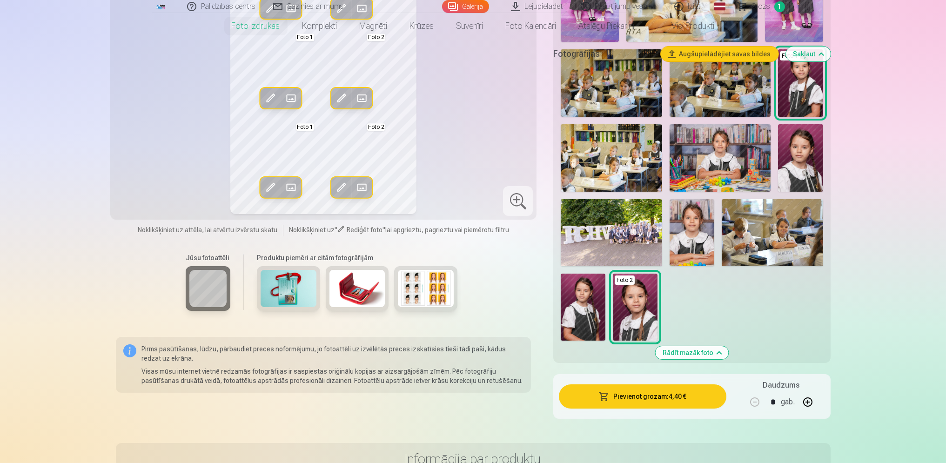
click at [803, 173] on img at bounding box center [800, 157] width 45 height 67
click at [791, 176] on img at bounding box center [800, 157] width 45 height 67
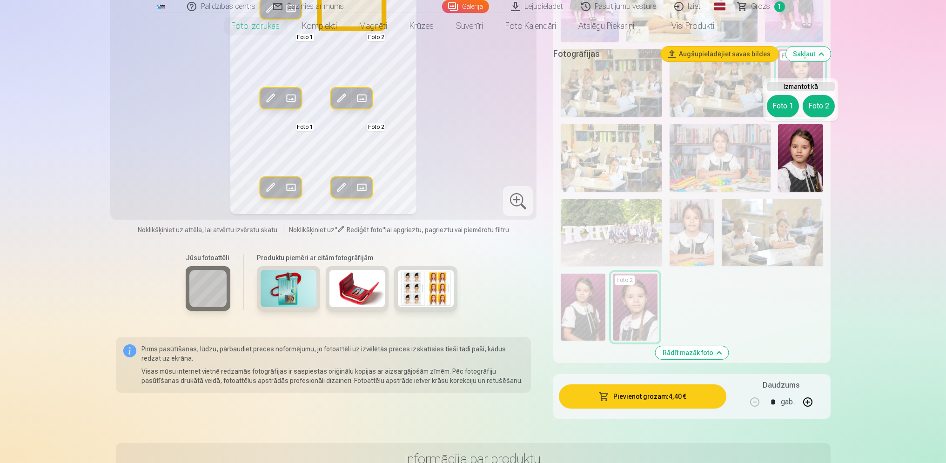
click at [825, 110] on button "Foto 2" at bounding box center [818, 106] width 32 height 22
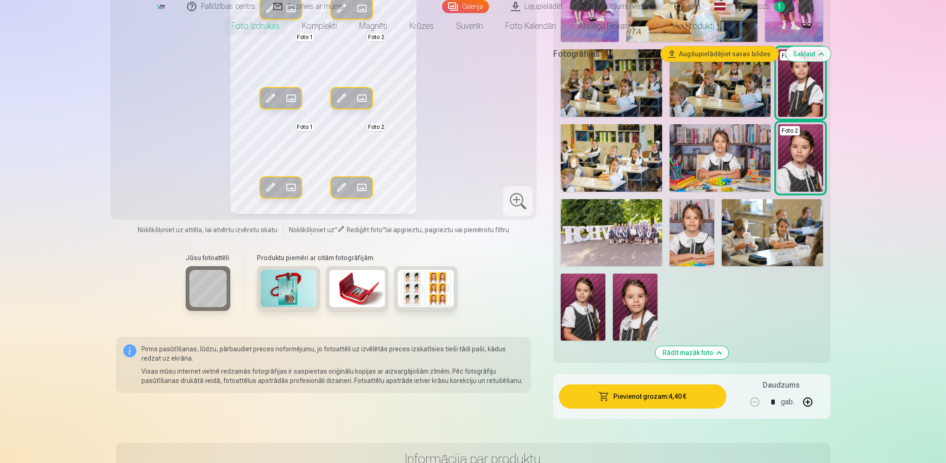
click at [684, 389] on button "Pievienot grozam : 4,40 €" at bounding box center [642, 396] width 167 height 24
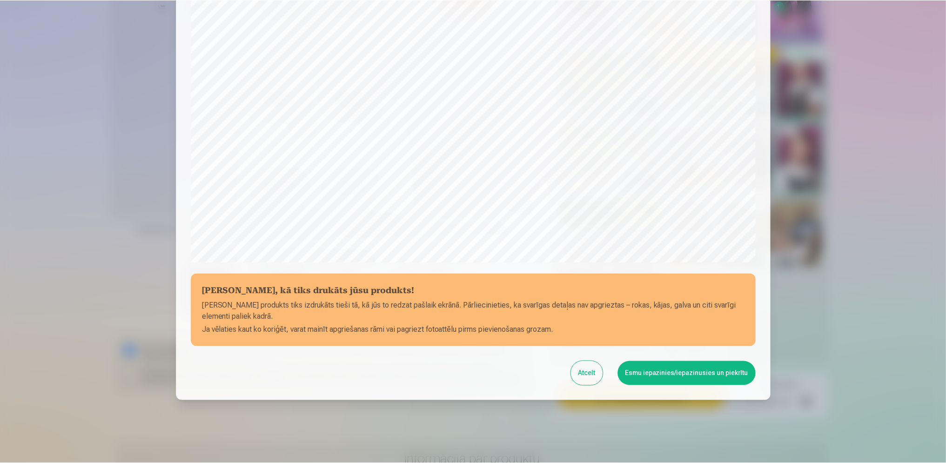
scroll to position [207, 0]
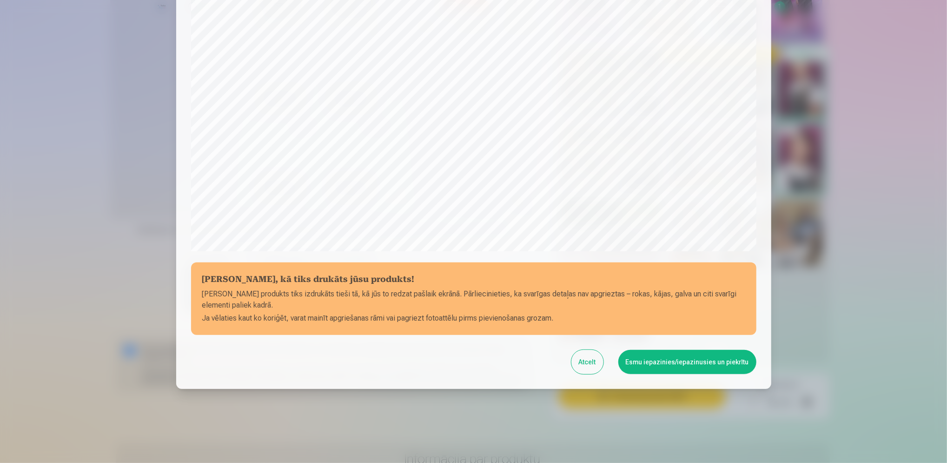
click at [663, 361] on button "Esmu iepazinies/iepazinusies un piekrītu" at bounding box center [688, 362] width 138 height 24
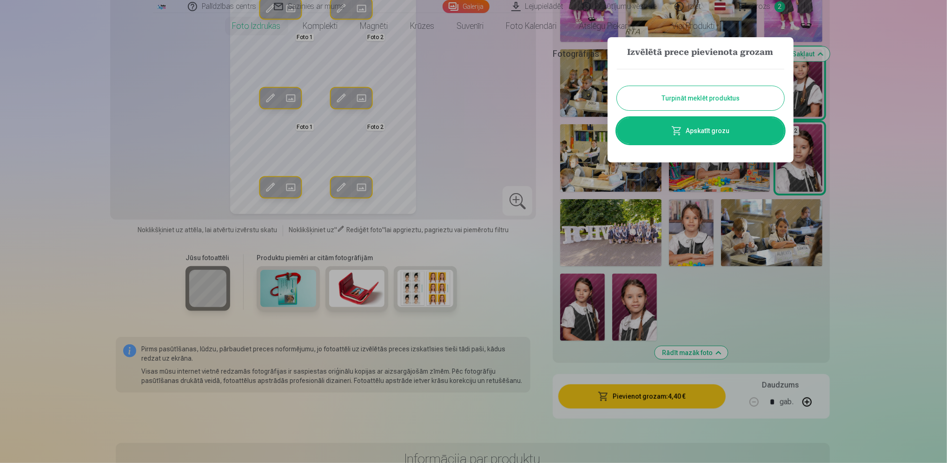
click at [536, 131] on div at bounding box center [473, 231] width 947 height 463
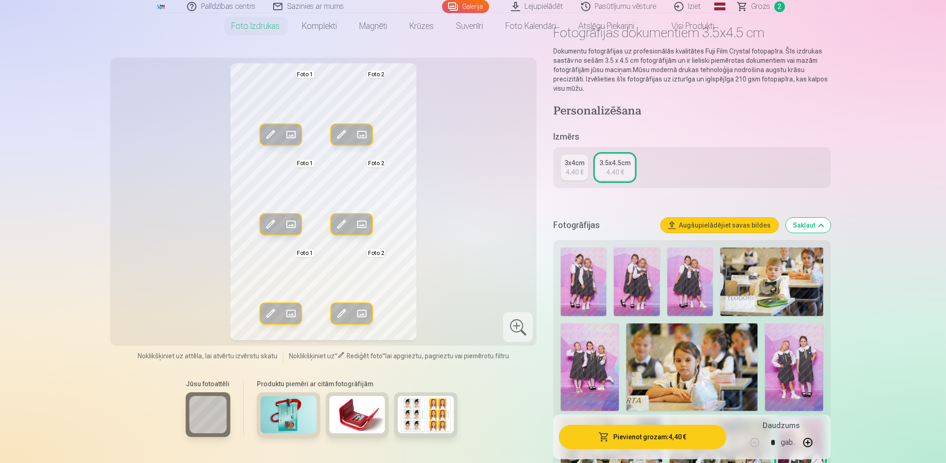
scroll to position [0, 0]
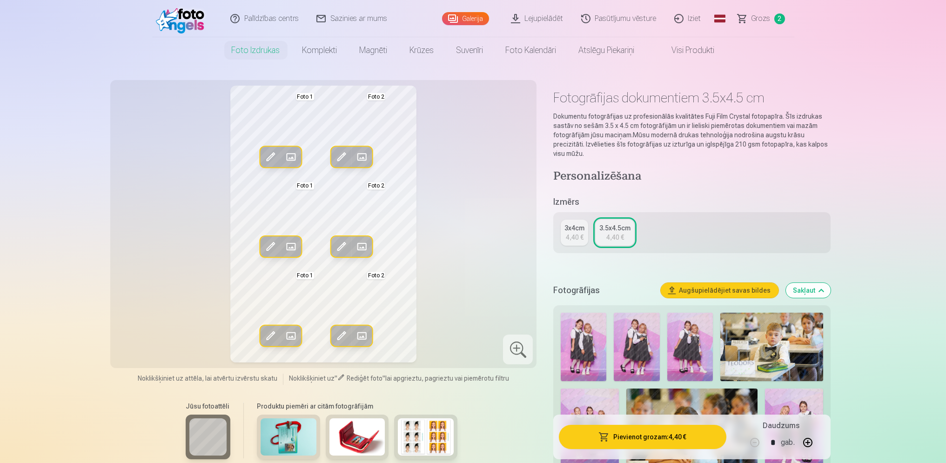
click at [667, 42] on link "Visi produkti" at bounding box center [686, 50] width 80 height 26
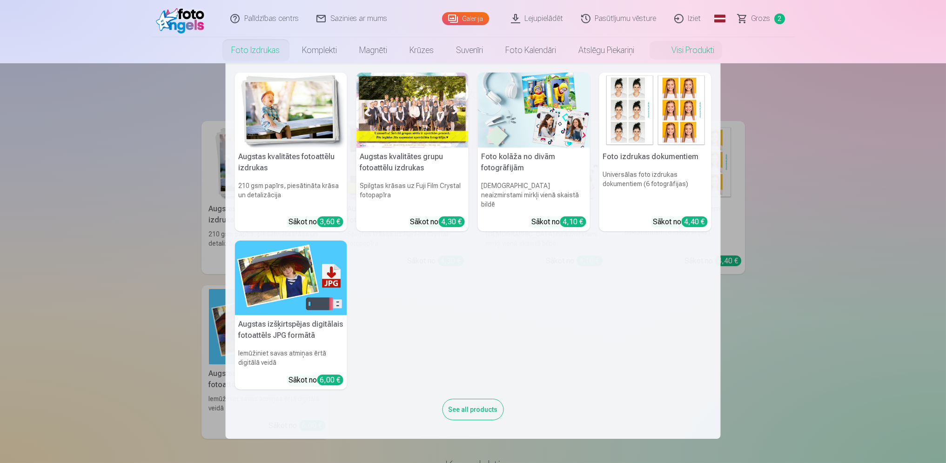
click at [267, 115] on img at bounding box center [291, 110] width 112 height 75
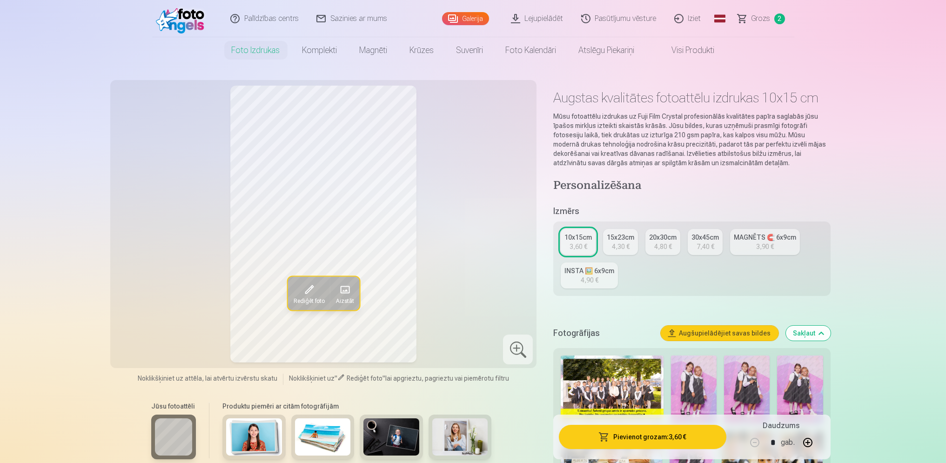
click at [688, 253] on link "30x45cm 7,40 €" at bounding box center [704, 242] width 35 height 26
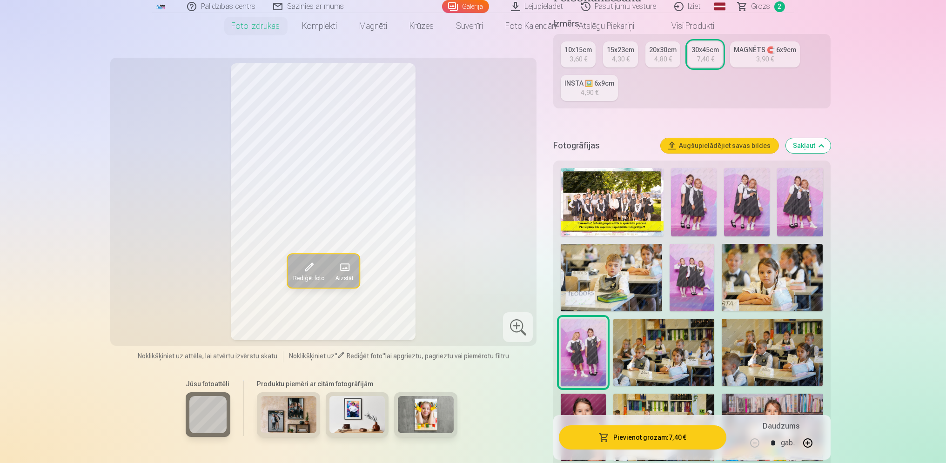
scroll to position [186, 0]
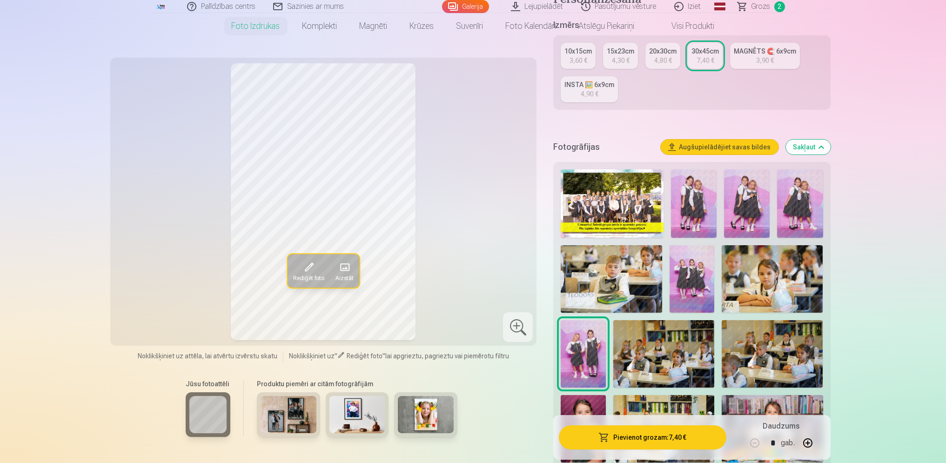
click at [573, 60] on div "3,60 €" at bounding box center [578, 60] width 18 height 9
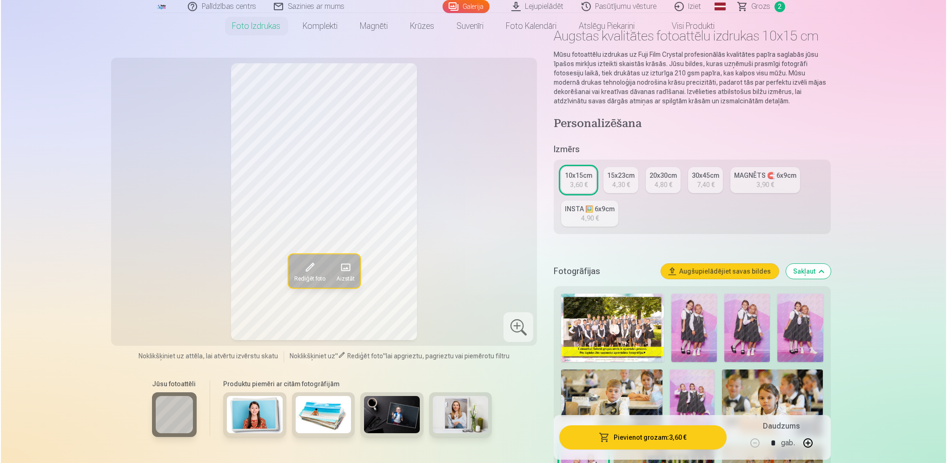
scroll to position [186, 0]
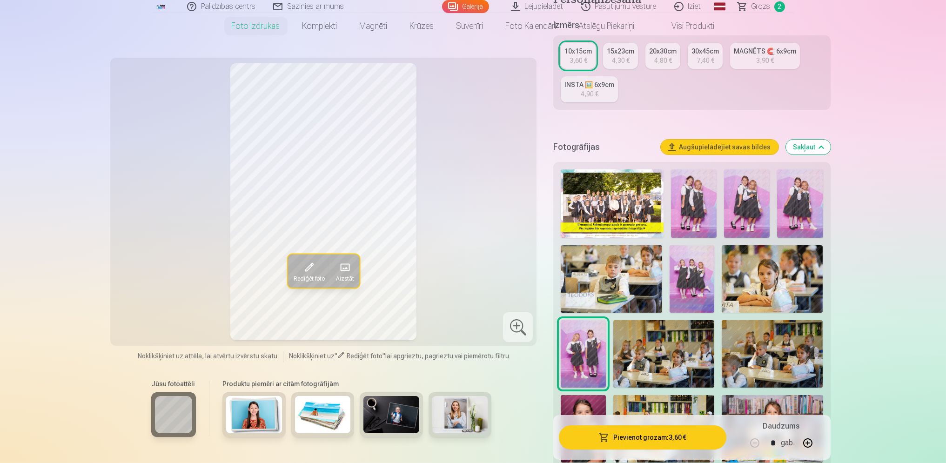
click at [692, 211] on img at bounding box center [694, 203] width 46 height 68
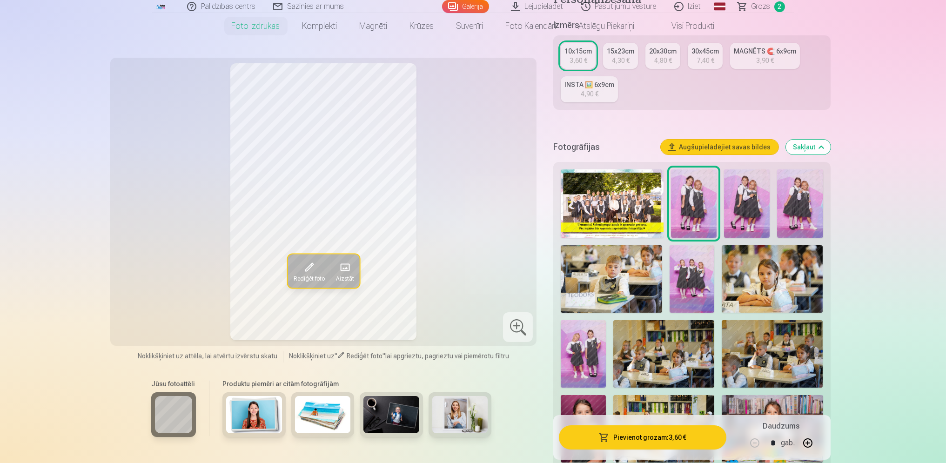
click at [626, 447] on button "Pievienot grozam : 3,60 €" at bounding box center [642, 437] width 167 height 24
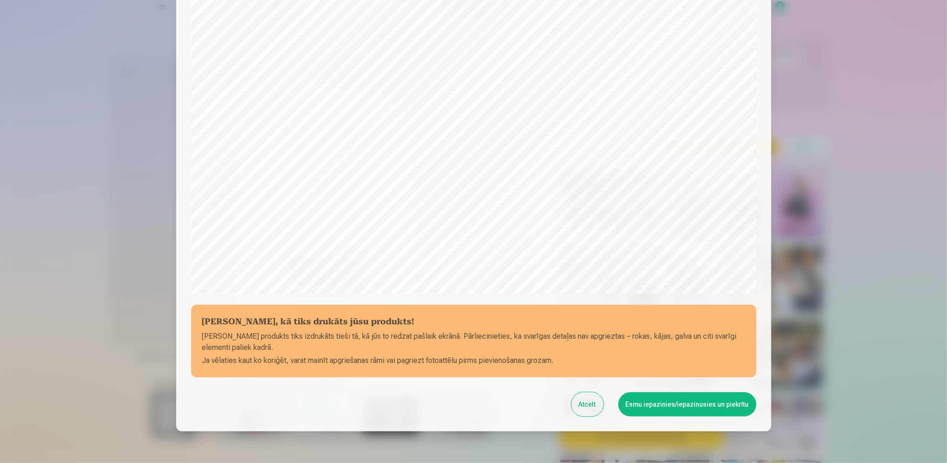
scroll to position [207, 0]
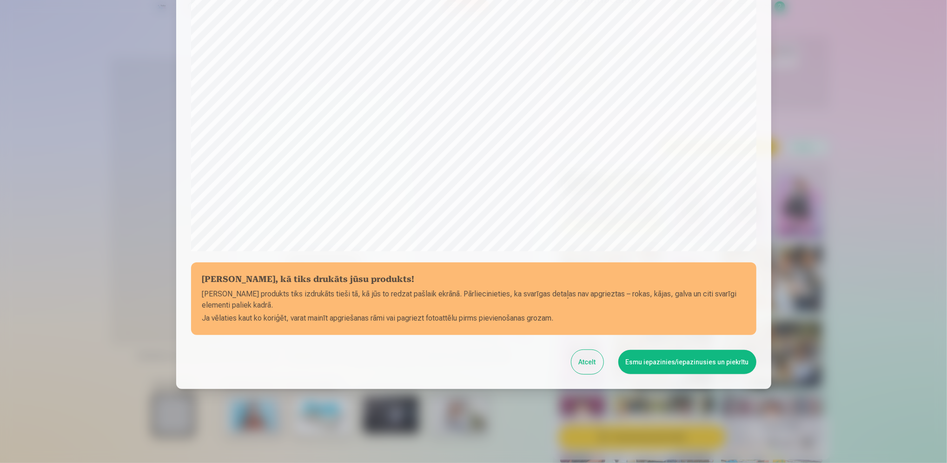
click at [667, 363] on button "Esmu iepazinies/iepazinusies un piekrītu" at bounding box center [688, 362] width 138 height 24
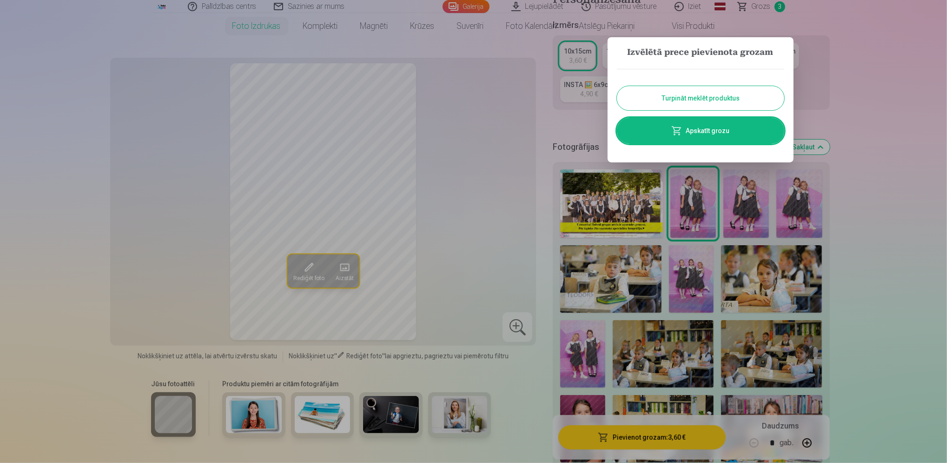
drag, startPoint x: 901, startPoint y: 133, endPoint x: 898, endPoint y: 141, distance: 8.2
click at [899, 139] on div at bounding box center [473, 231] width 947 height 463
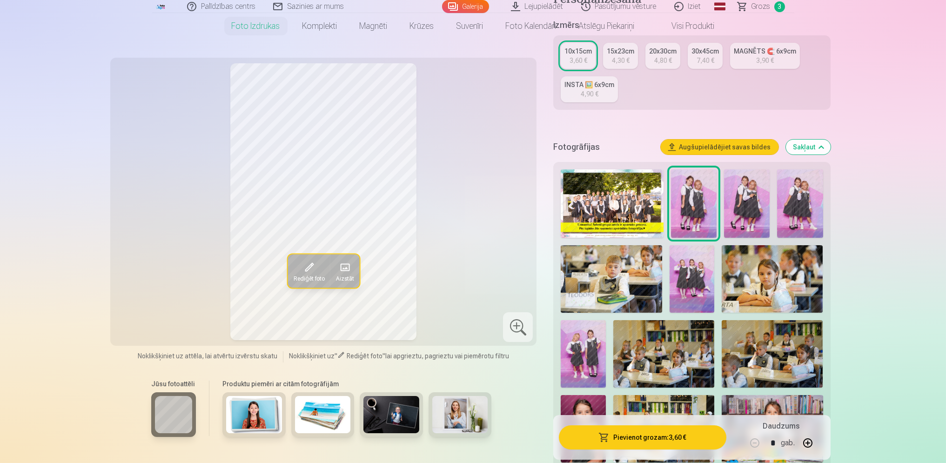
click at [678, 290] on img at bounding box center [691, 278] width 45 height 67
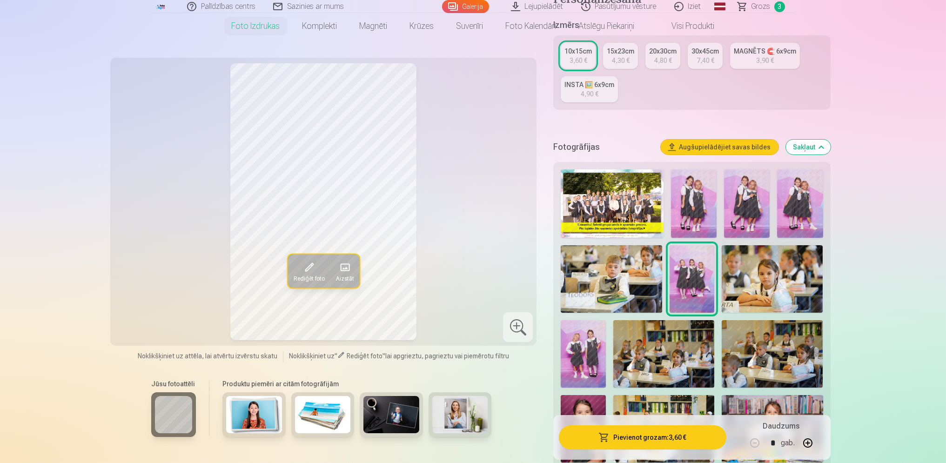
click at [650, 443] on button "Pievienot grozam : 3,60 €" at bounding box center [642, 437] width 167 height 24
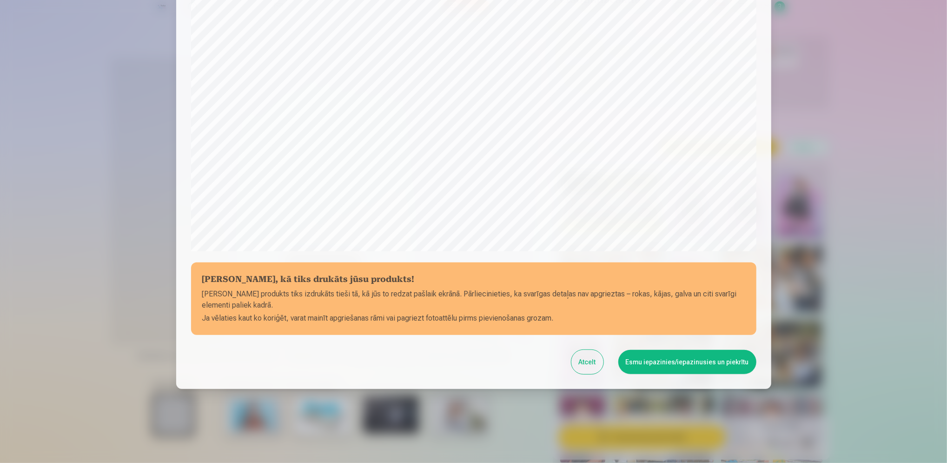
click at [719, 362] on button "Esmu iepazinies/iepazinusies un piekrītu" at bounding box center [688, 362] width 138 height 24
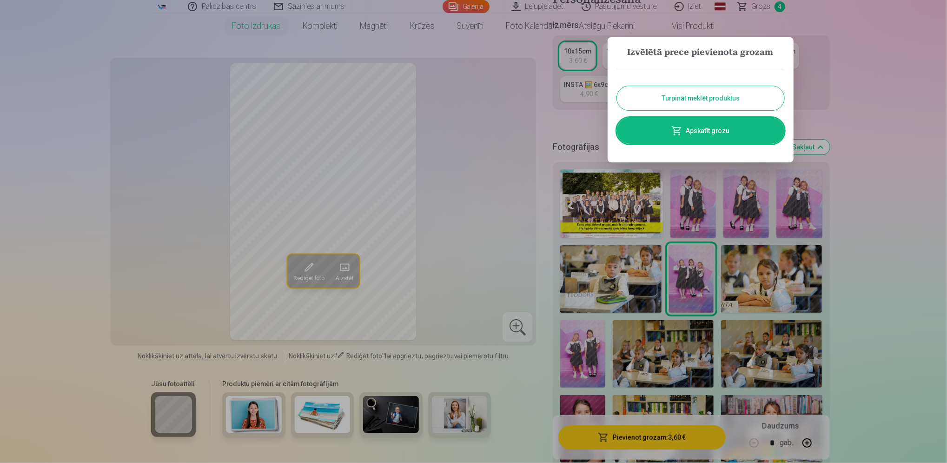
click at [914, 265] on div at bounding box center [473, 231] width 947 height 463
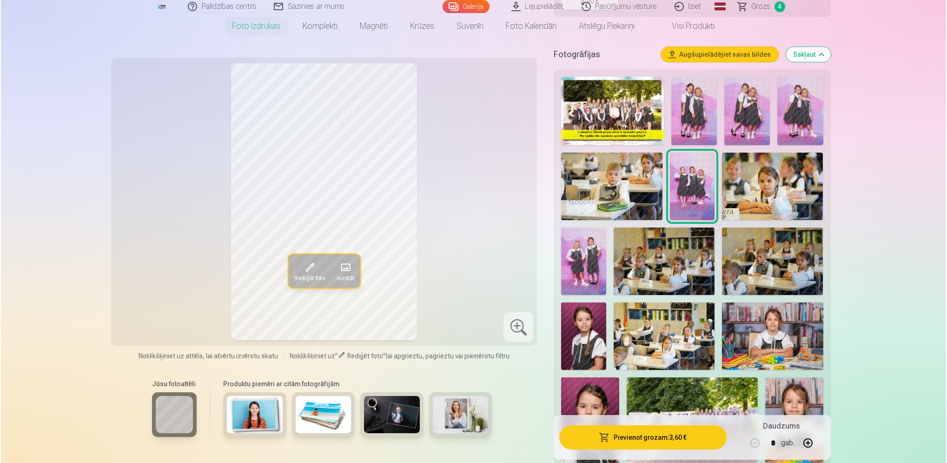
scroll to position [310, 0]
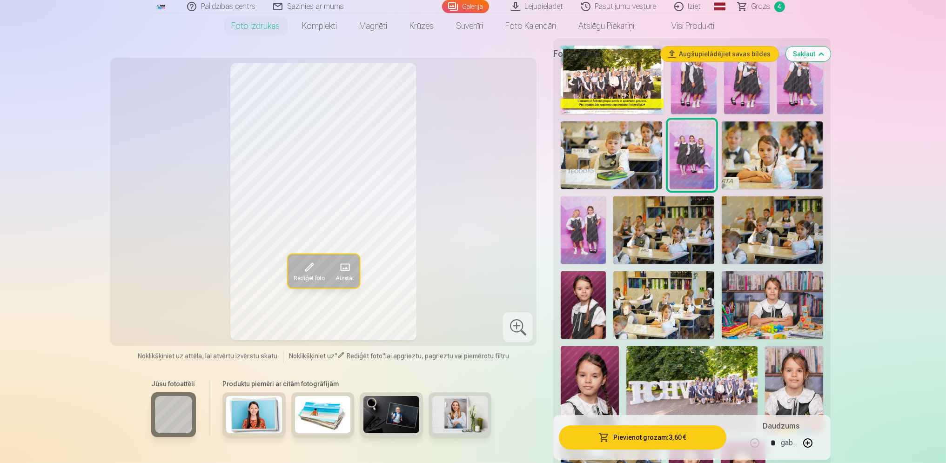
click at [766, 147] on img at bounding box center [771, 154] width 101 height 67
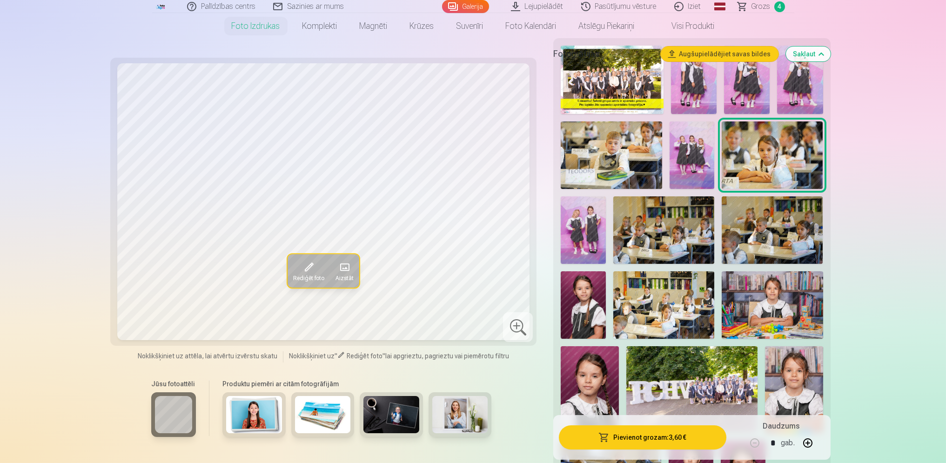
click at [643, 439] on button "Pievienot grozam : 3,60 €" at bounding box center [642, 437] width 167 height 24
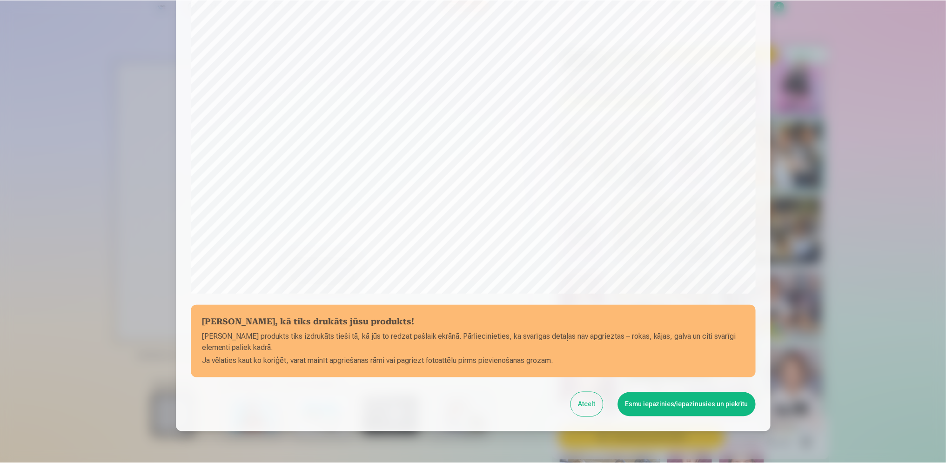
scroll to position [207, 0]
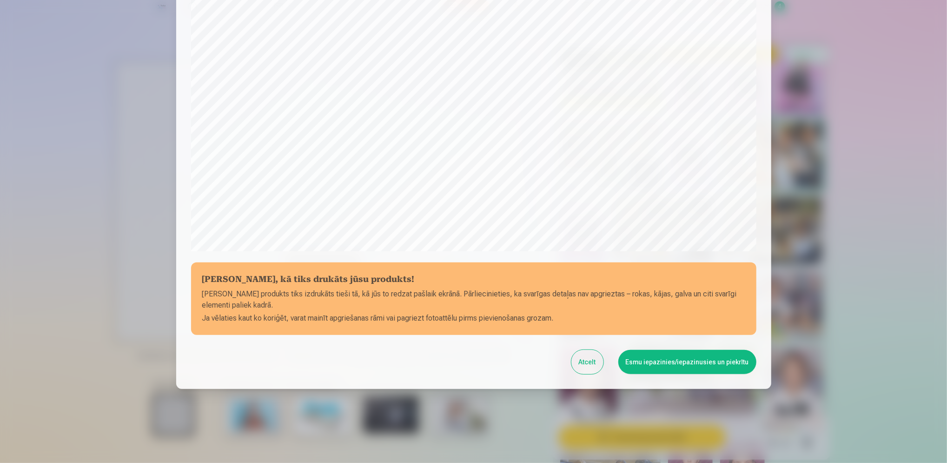
click at [666, 367] on button "Esmu iepazinies/iepazinusies un piekrītu" at bounding box center [688, 362] width 138 height 24
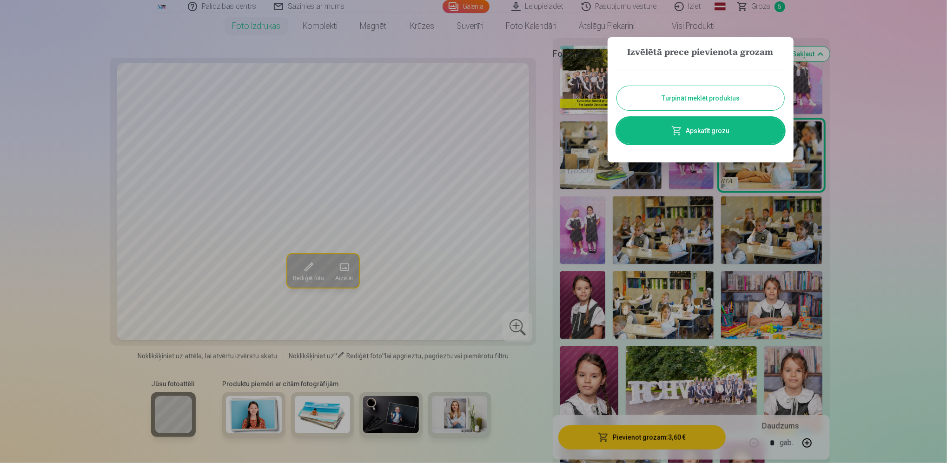
click at [877, 333] on div at bounding box center [473, 231] width 947 height 463
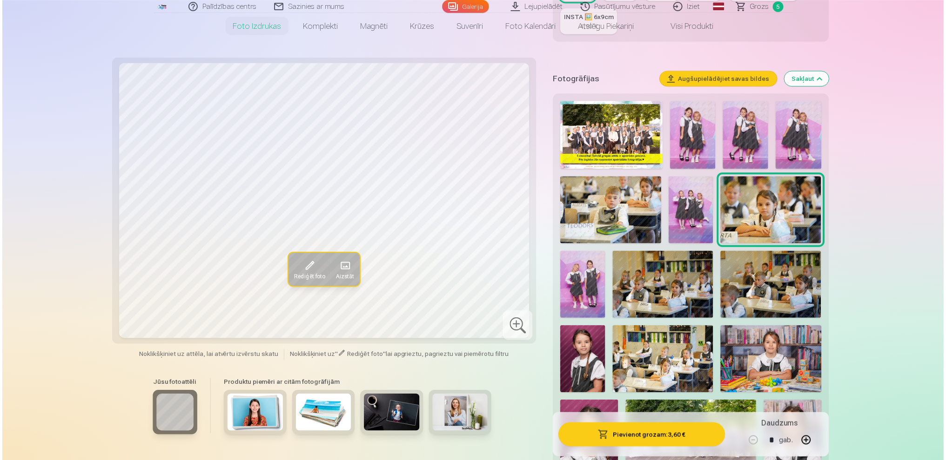
scroll to position [248, 0]
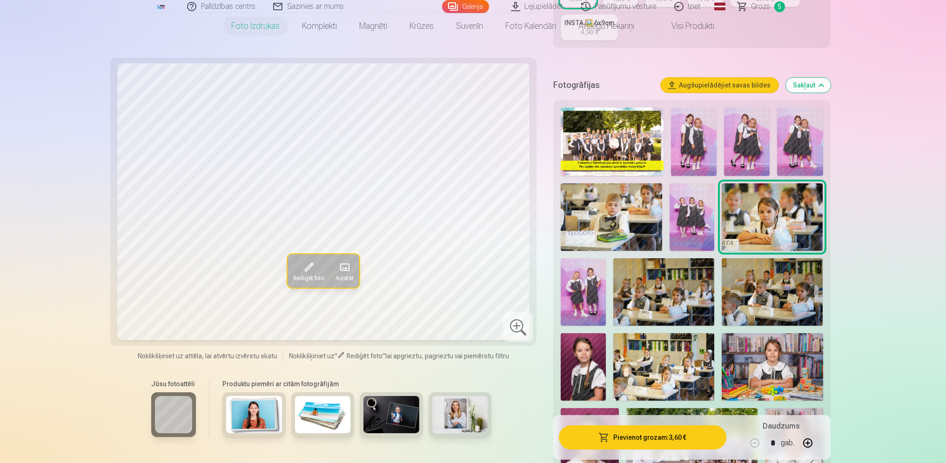
click at [600, 118] on img at bounding box center [611, 141] width 103 height 68
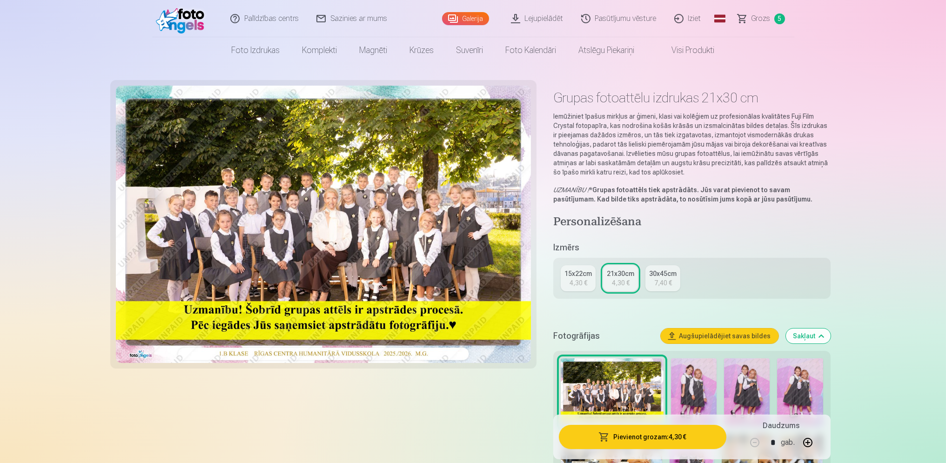
click at [763, 19] on span "Grozs" at bounding box center [760, 18] width 19 height 11
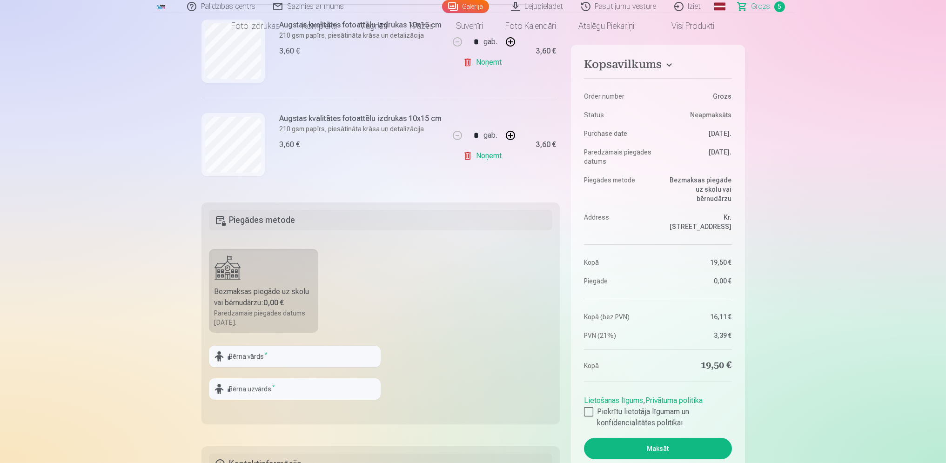
scroll to position [186, 0]
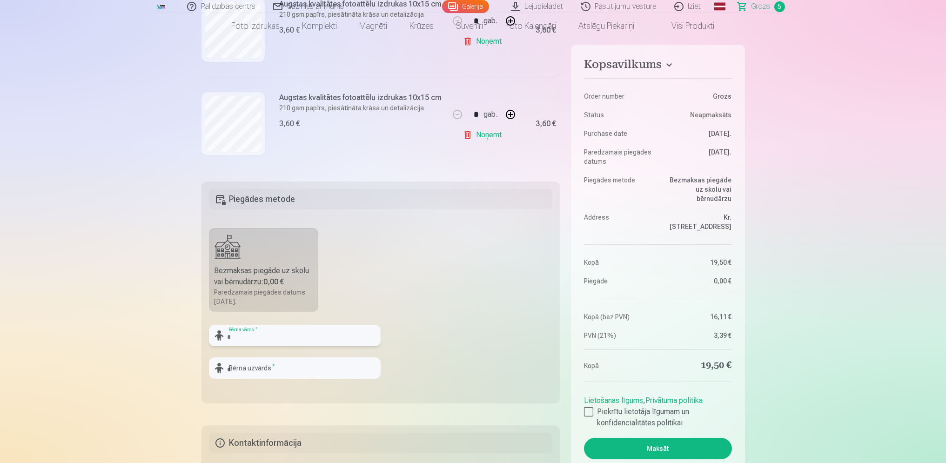
click at [348, 333] on input "text" at bounding box center [295, 335] width 172 height 21
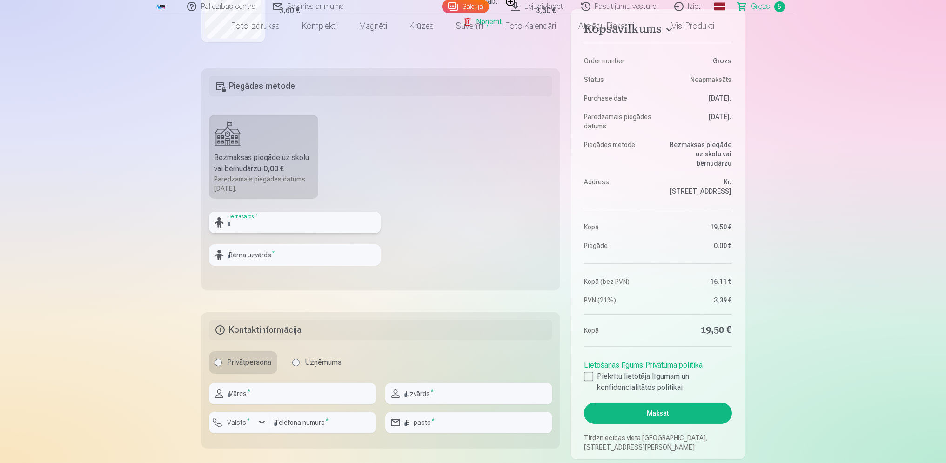
scroll to position [310, 0]
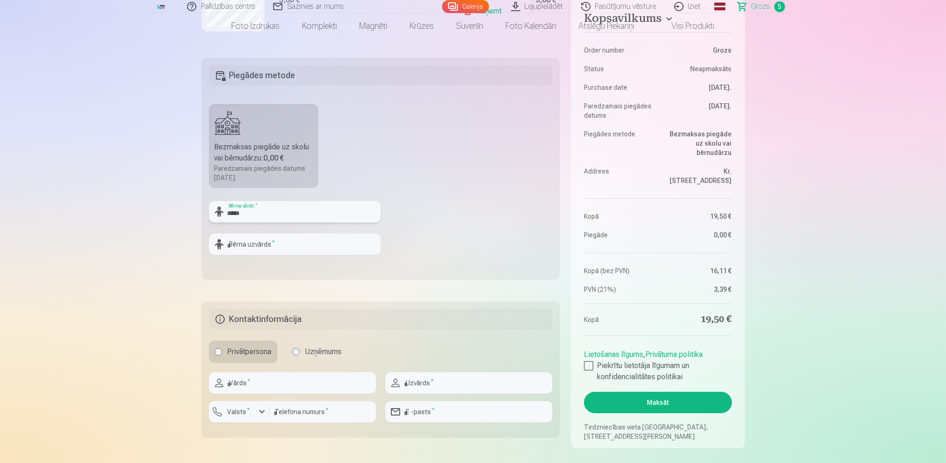
type input "*****"
type input "********"
click at [400, 167] on fieldset "Piegādes metode Bezmaksas piegāde uz skolu vai bērnudārzu : 0,00 € Paredzamais …" at bounding box center [380, 168] width 359 height 221
click at [330, 390] on input "text" at bounding box center [292, 382] width 167 height 21
click at [531, 213] on fieldset "Piegādes metode Bezmaksas piegāde uz skolu vai bērnudārzu : 0,00 € Paredzamais …" at bounding box center [380, 168] width 359 height 221
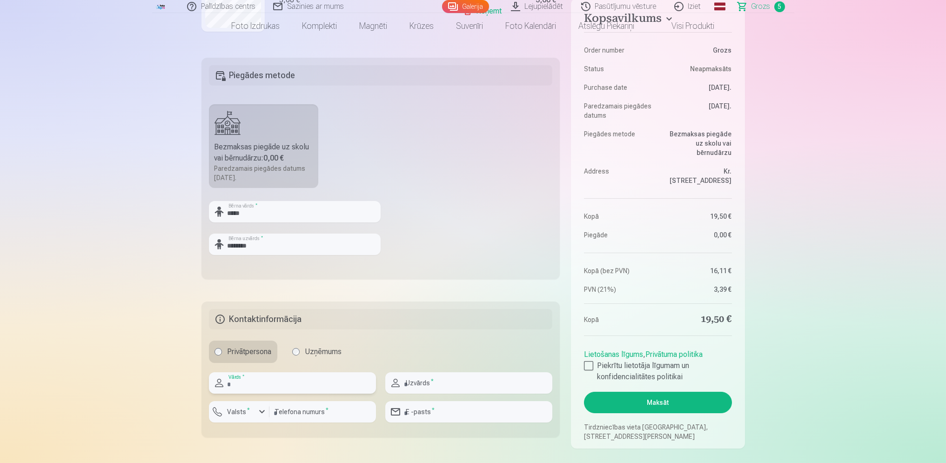
drag, startPoint x: 350, startPoint y: 390, endPoint x: 352, endPoint y: 380, distance: 9.9
click at [350, 390] on input "text" at bounding box center [292, 382] width 167 height 21
drag, startPoint x: 314, startPoint y: 384, endPoint x: 313, endPoint y: 378, distance: 6.3
click at [314, 384] on input "*****" at bounding box center [292, 382] width 167 height 21
type input "**********"
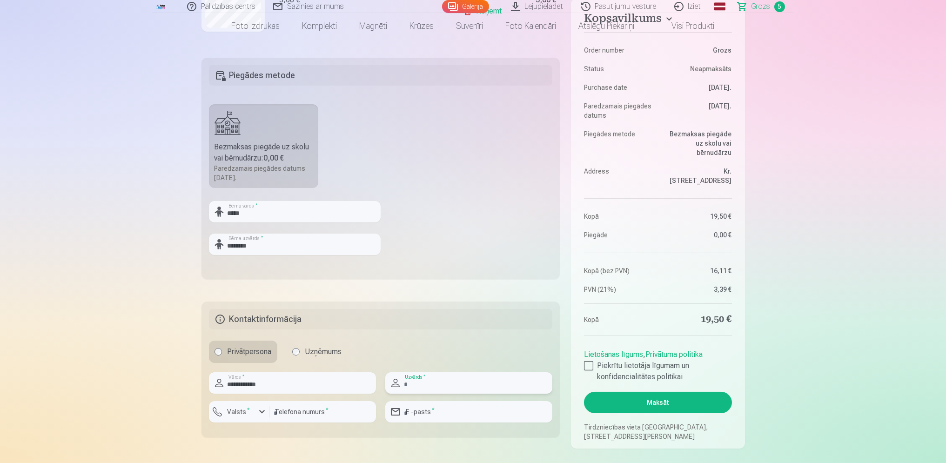
click at [421, 390] on input "text" at bounding box center [468, 382] width 167 height 21
type input "********"
click at [312, 412] on input "number" at bounding box center [322, 411] width 107 height 21
type input "********"
type input "**********"
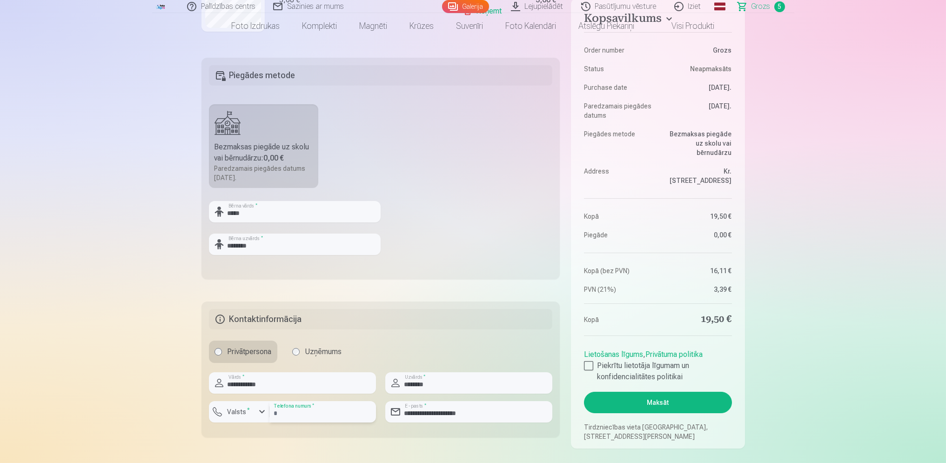
scroll to position [496, 0]
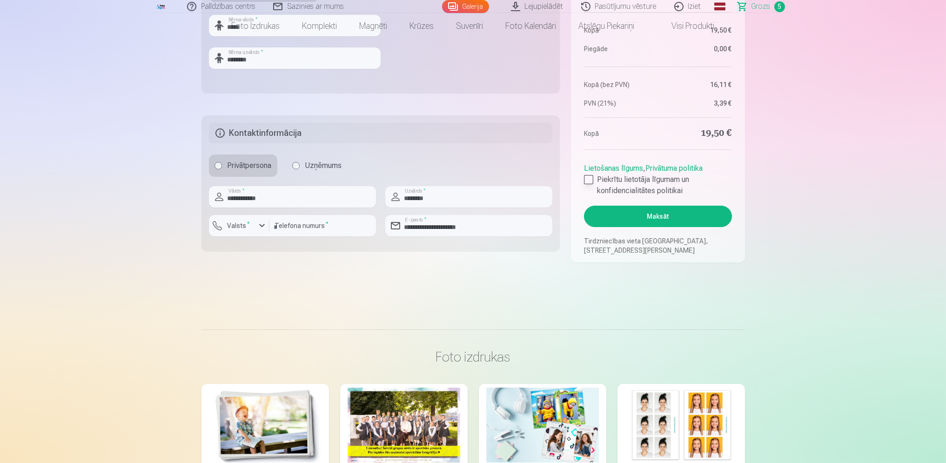
click at [584, 177] on div at bounding box center [588, 179] width 9 height 9
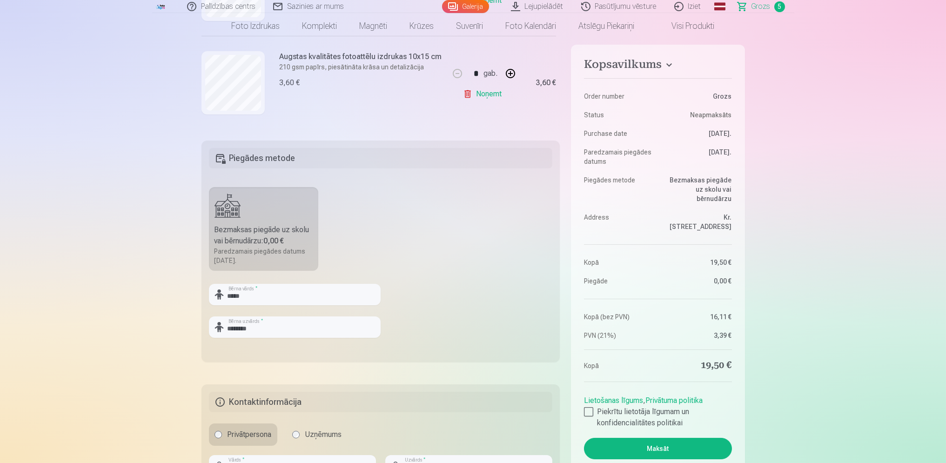
scroll to position [248, 0]
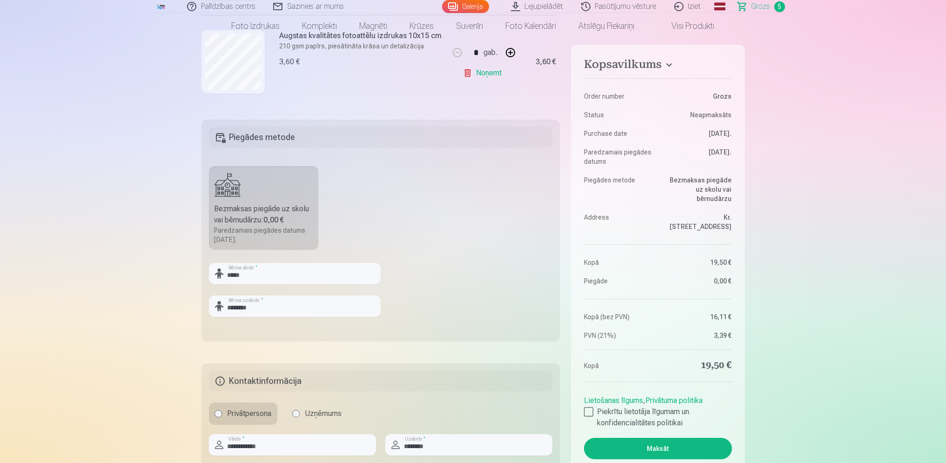
click at [643, 438] on button "Maksāt" at bounding box center [657, 448] width 147 height 21
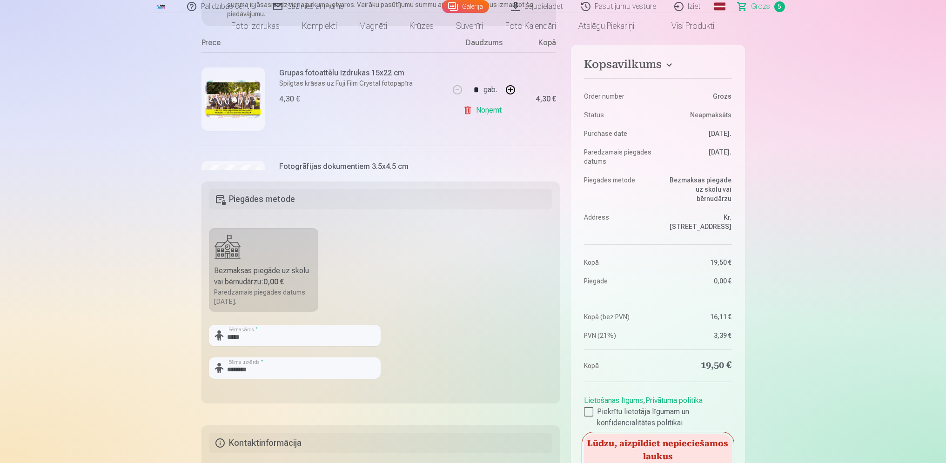
scroll to position [434, 0]
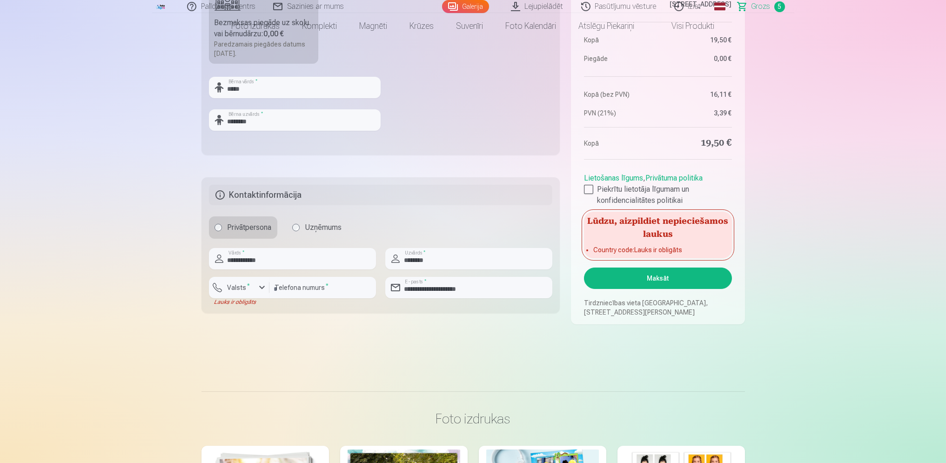
click at [639, 277] on button "Maksāt" at bounding box center [657, 277] width 147 height 21
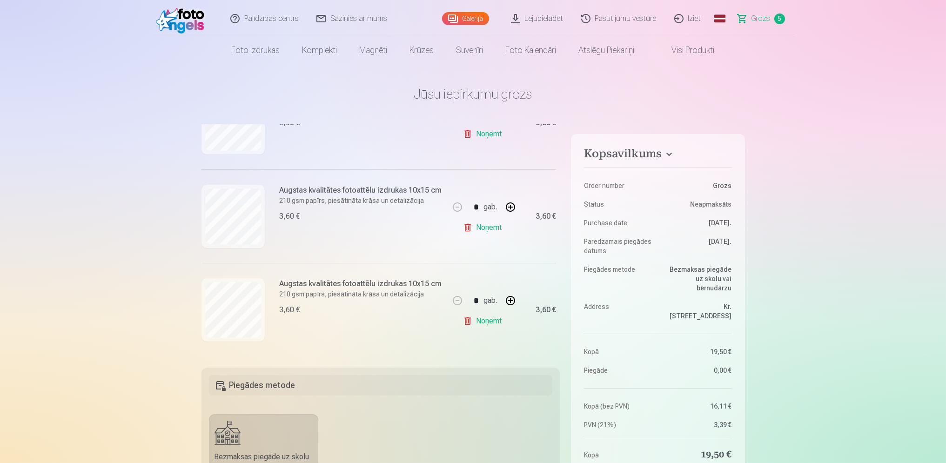
scroll to position [351, 0]
drag, startPoint x: 894, startPoint y: 276, endPoint x: 865, endPoint y: 283, distance: 30.6
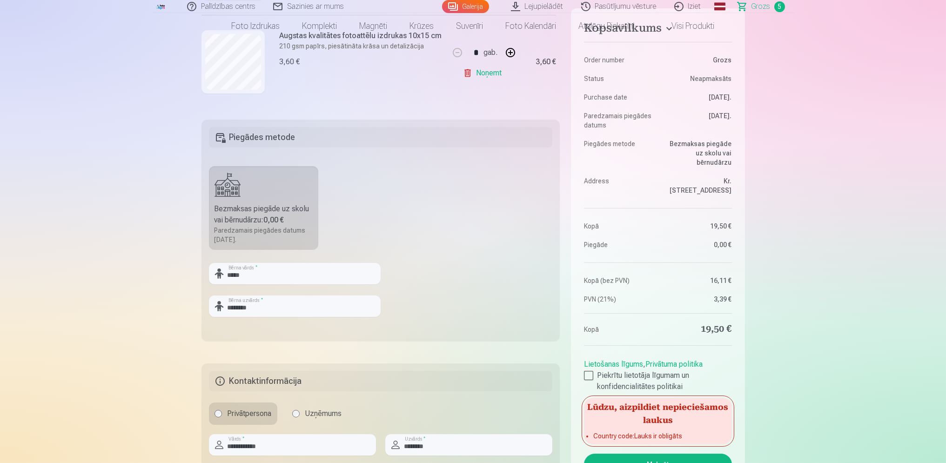
scroll to position [372, 0]
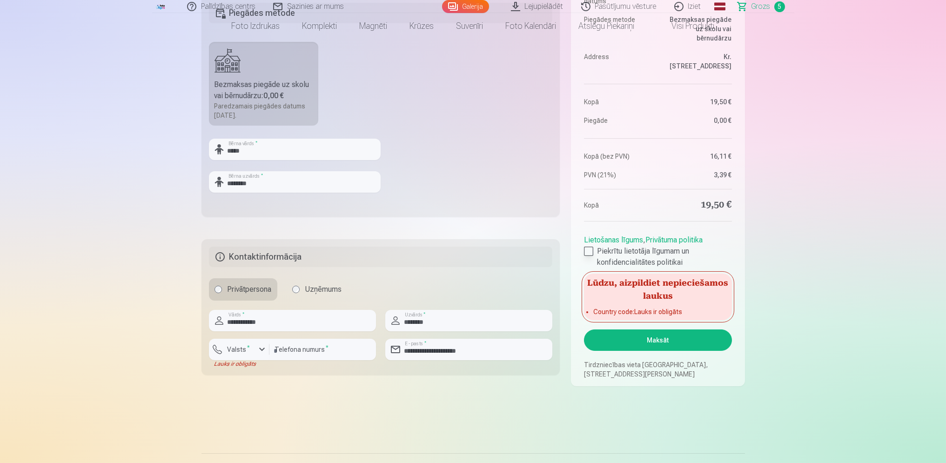
click at [593, 253] on div at bounding box center [588, 251] width 9 height 9
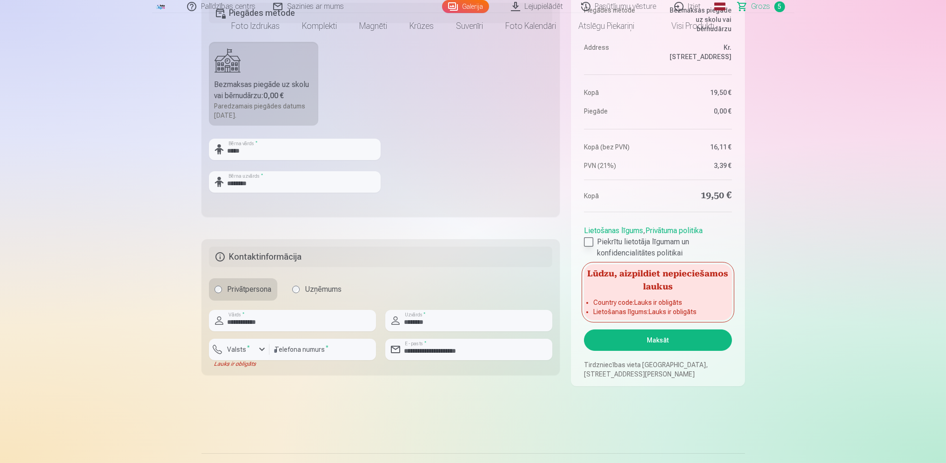
click at [592, 241] on div at bounding box center [588, 241] width 9 height 9
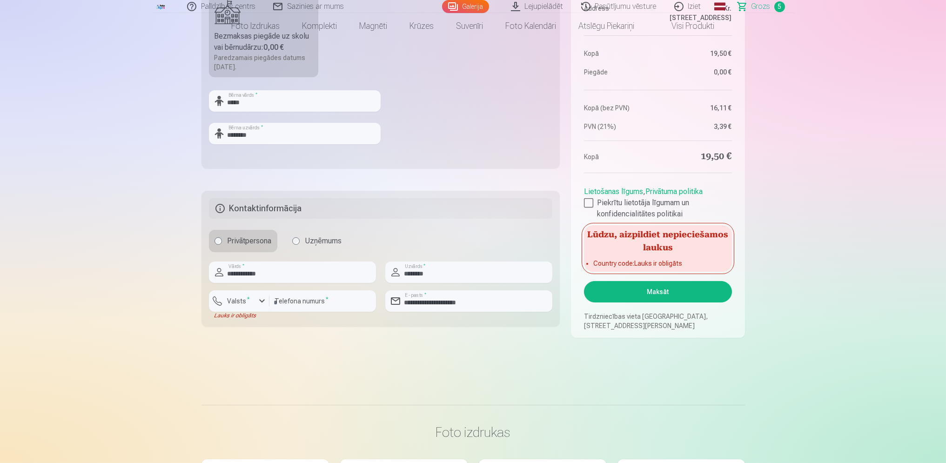
scroll to position [434, 0]
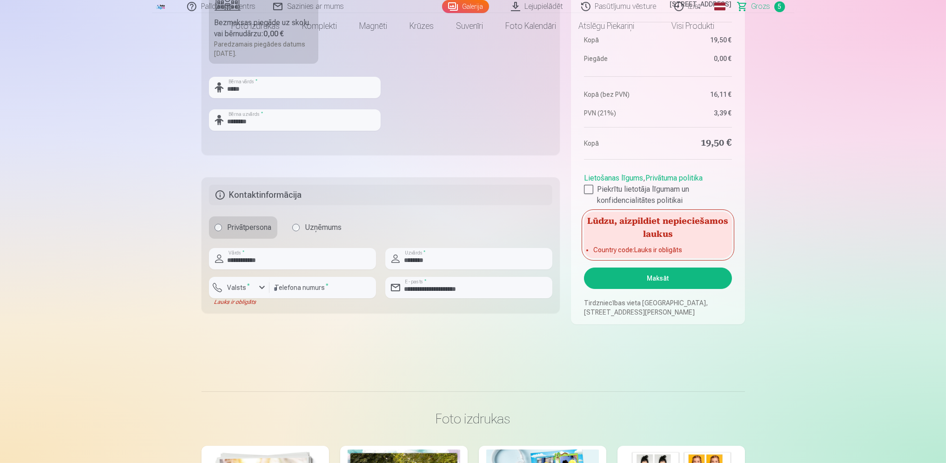
click at [633, 284] on button "Maksāt" at bounding box center [657, 277] width 147 height 21
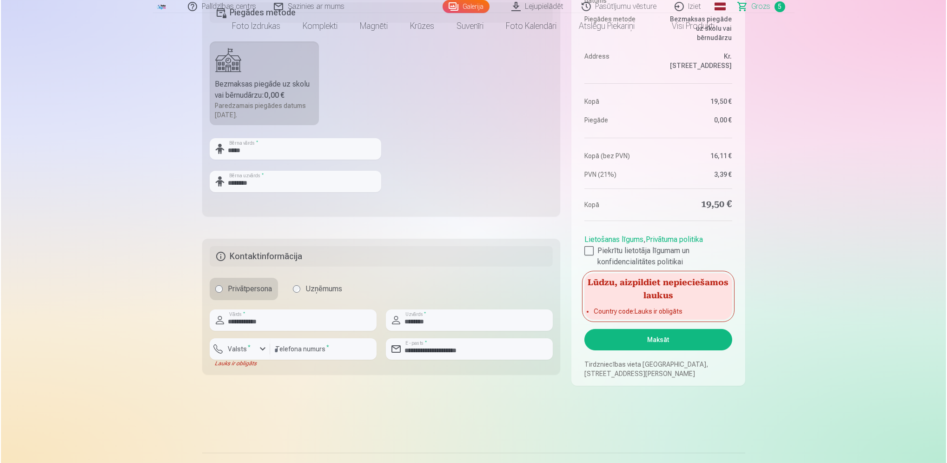
scroll to position [372, 0]
click at [258, 349] on div "button" at bounding box center [261, 349] width 11 height 11
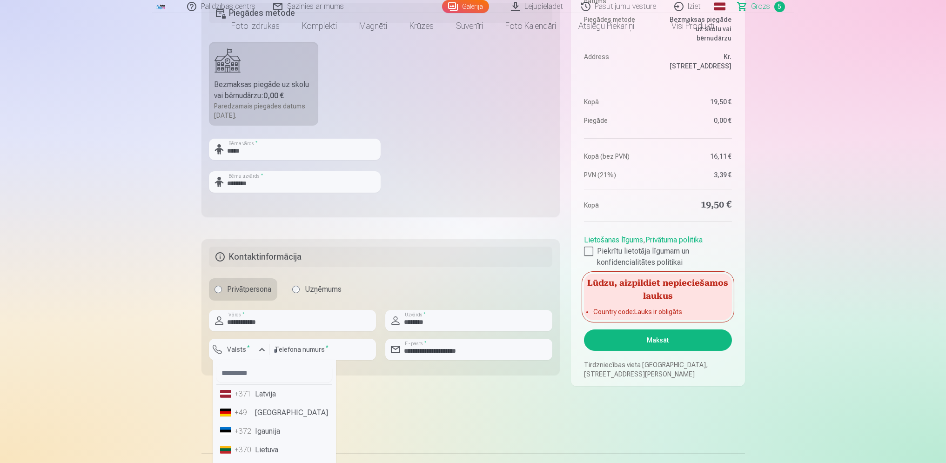
click at [272, 394] on li "+371 Latvija" at bounding box center [274, 394] width 116 height 19
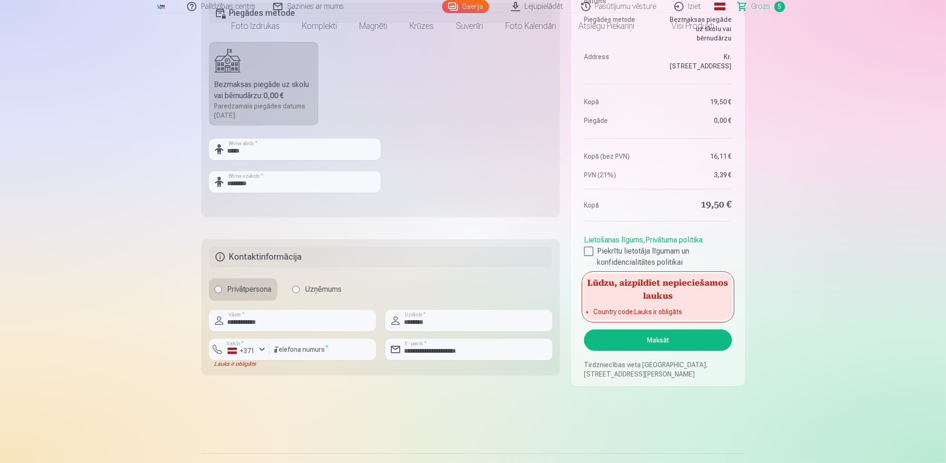
click at [671, 345] on button "Maksāt" at bounding box center [657, 339] width 147 height 21
